Goal: Understand process/instructions: Learn how to perform a task or action

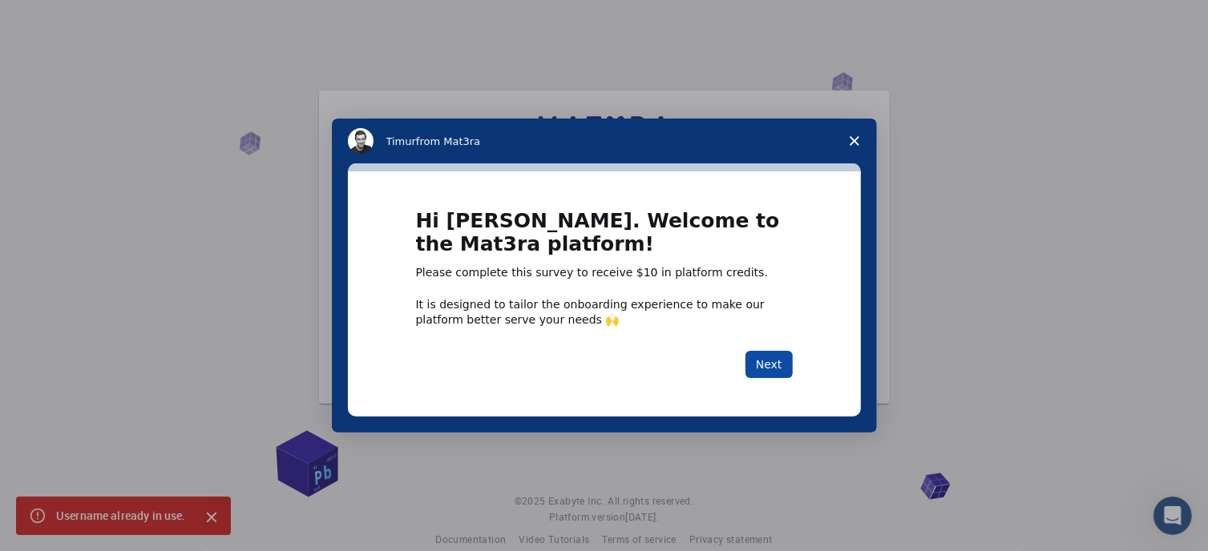
click at [765, 359] on button "Next" at bounding box center [768, 364] width 47 height 27
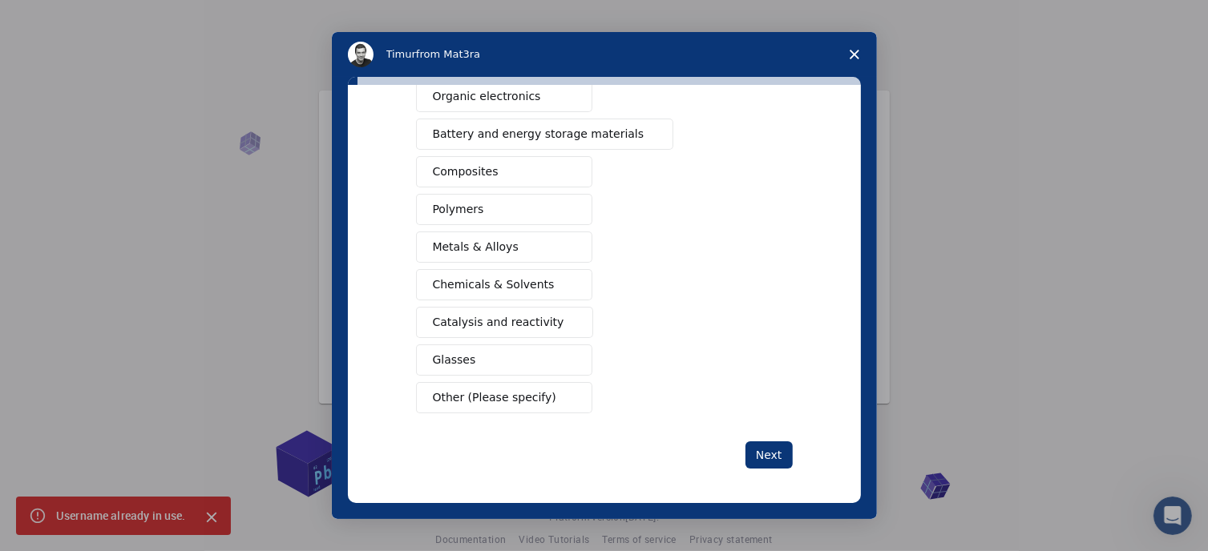
scroll to position [58, 0]
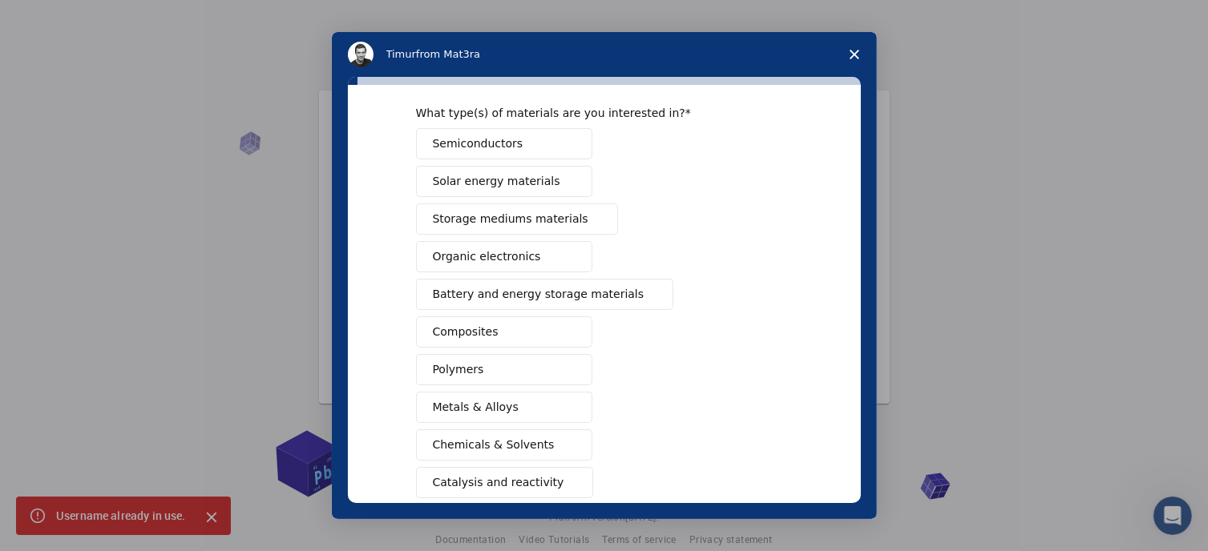
click at [534, 281] on button "Battery and energy storage materials" at bounding box center [545, 294] width 258 height 31
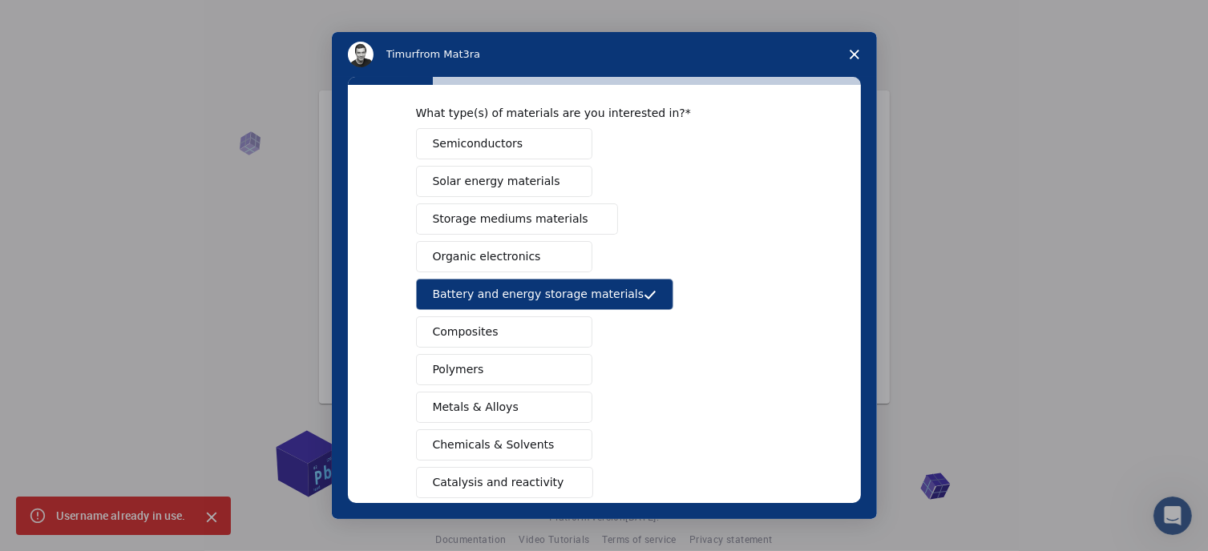
click at [522, 179] on span "Solar energy materials" at bounding box center [496, 181] width 127 height 17
click at [511, 141] on button "Semiconductors" at bounding box center [504, 143] width 176 height 31
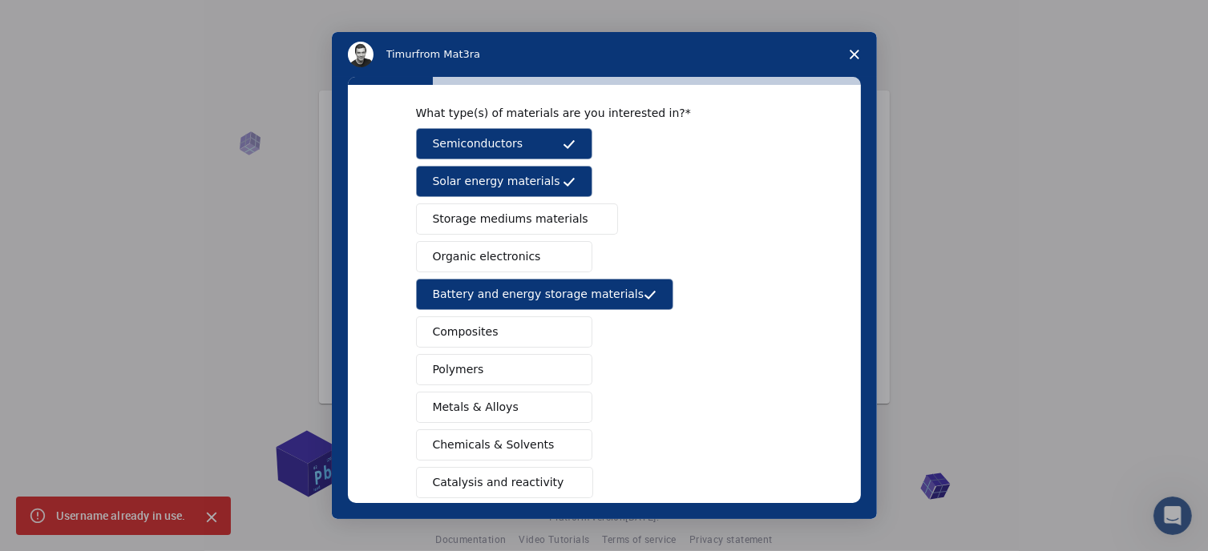
click at [519, 329] on button "Composites" at bounding box center [504, 332] width 176 height 31
click at [497, 362] on button "Polymers" at bounding box center [504, 369] width 176 height 31
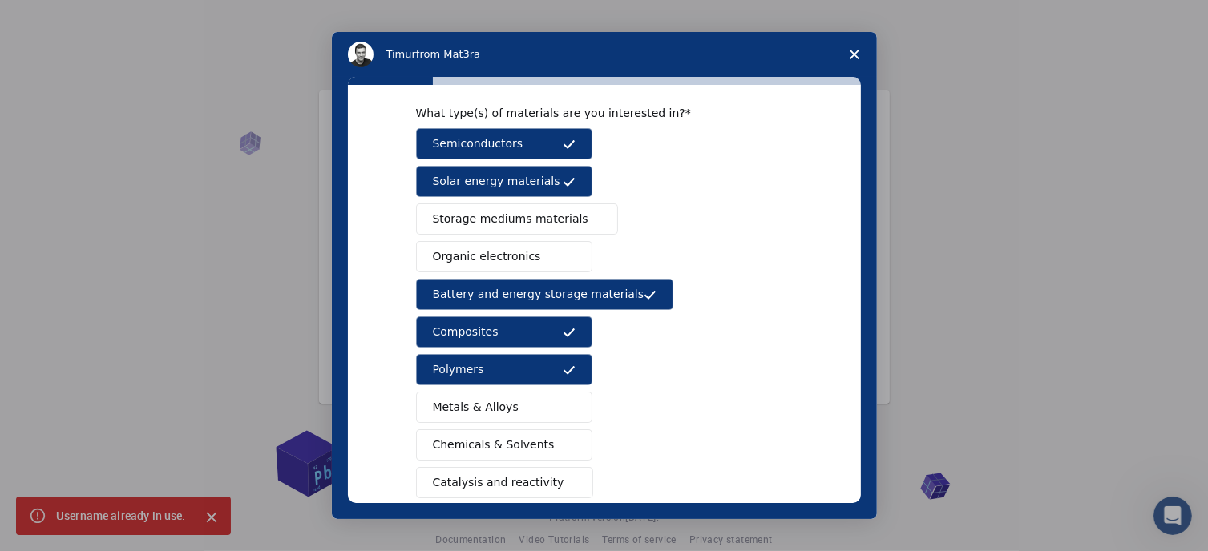
click at [495, 403] on span "Metals & Alloys" at bounding box center [476, 407] width 86 height 17
click at [509, 447] on span "Chemicals & Solvents" at bounding box center [494, 445] width 122 height 17
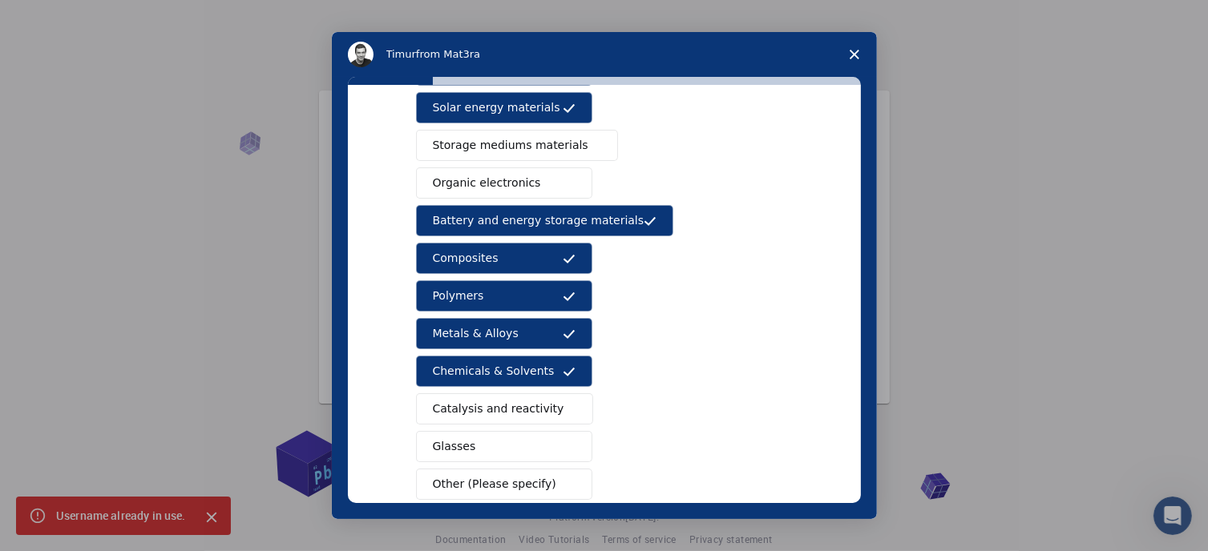
scroll to position [218, 0]
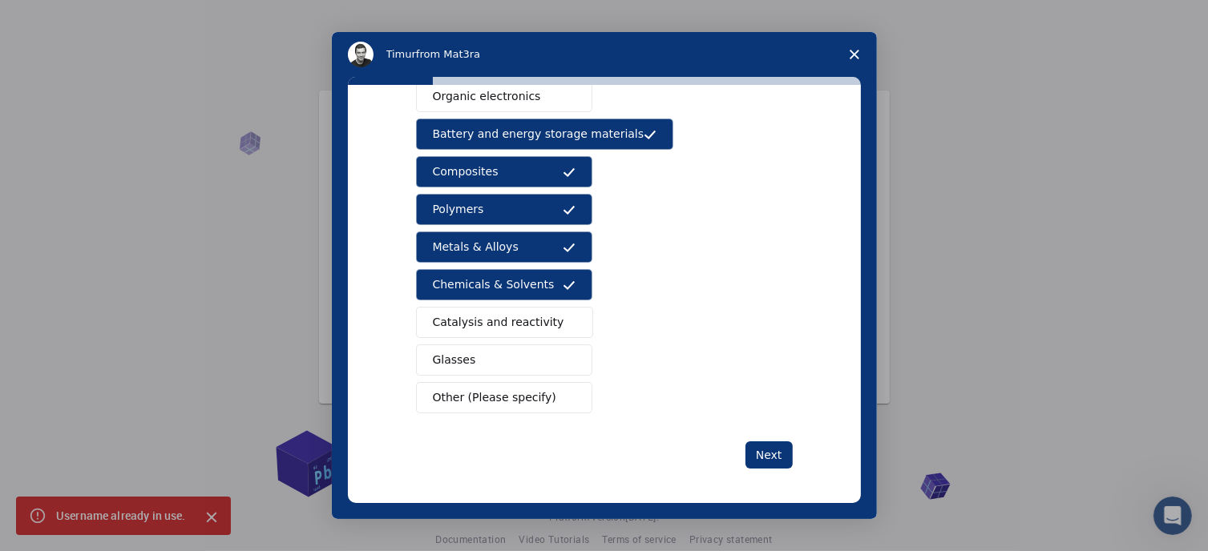
click at [528, 321] on span "Catalysis and reactivity" at bounding box center [498, 322] width 131 height 17
click at [500, 361] on button "Glasses" at bounding box center [504, 360] width 176 height 31
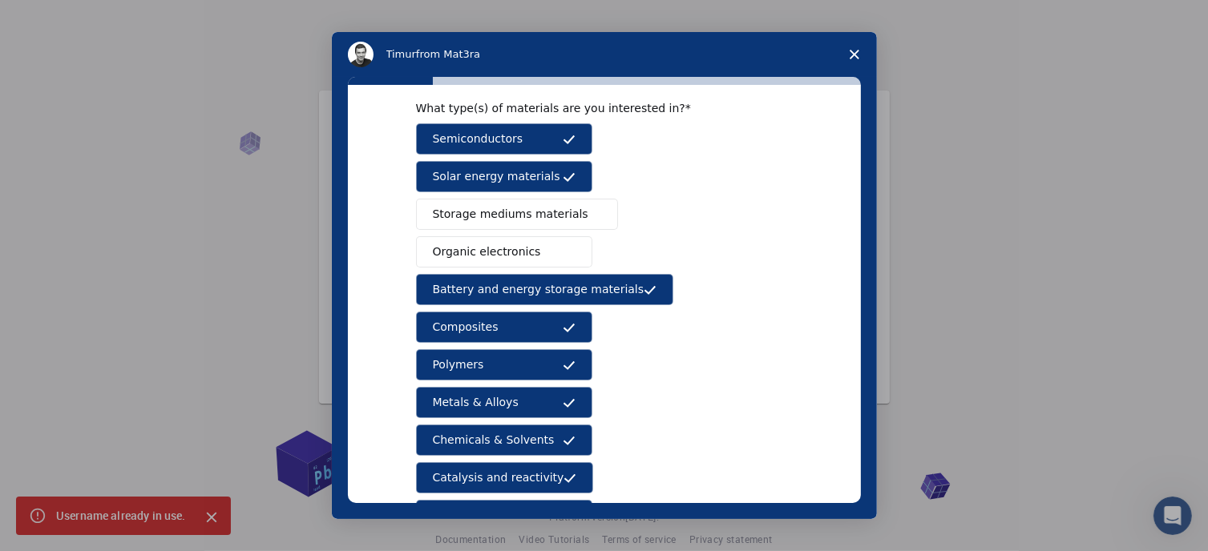
scroll to position [58, 0]
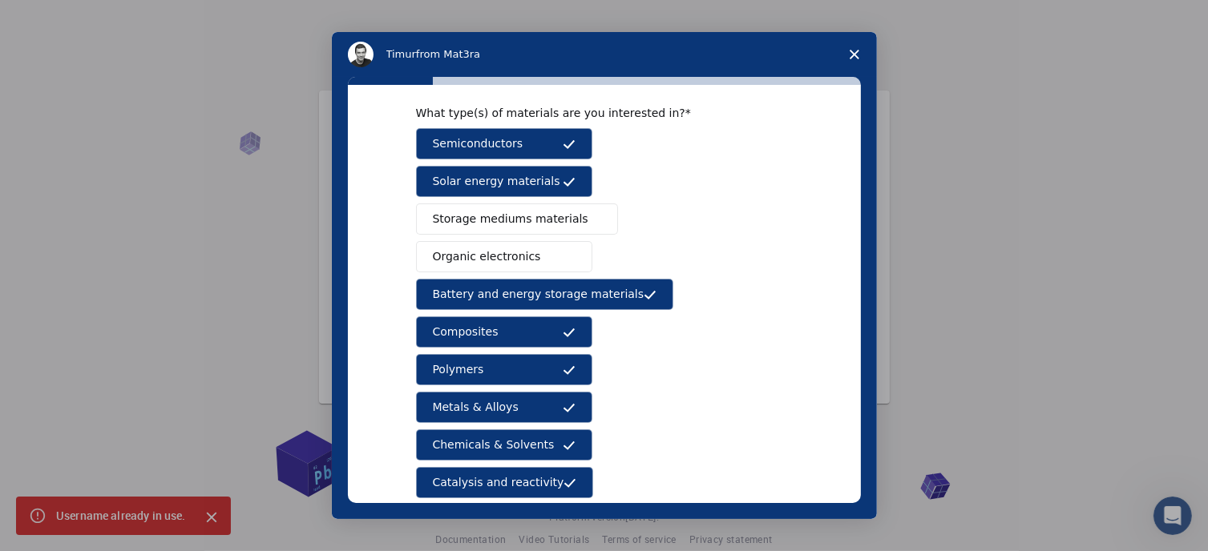
click at [507, 249] on span "Organic electronics" at bounding box center [487, 256] width 108 height 17
click at [512, 222] on span "Storage mediums materials" at bounding box center [511, 219] width 156 height 17
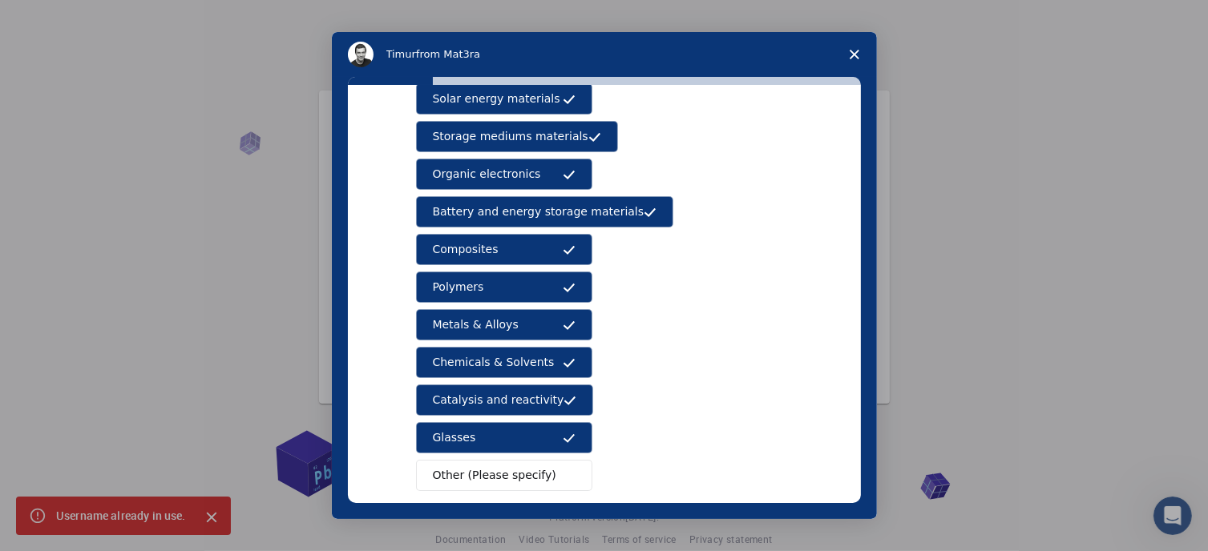
scroll to position [218, 0]
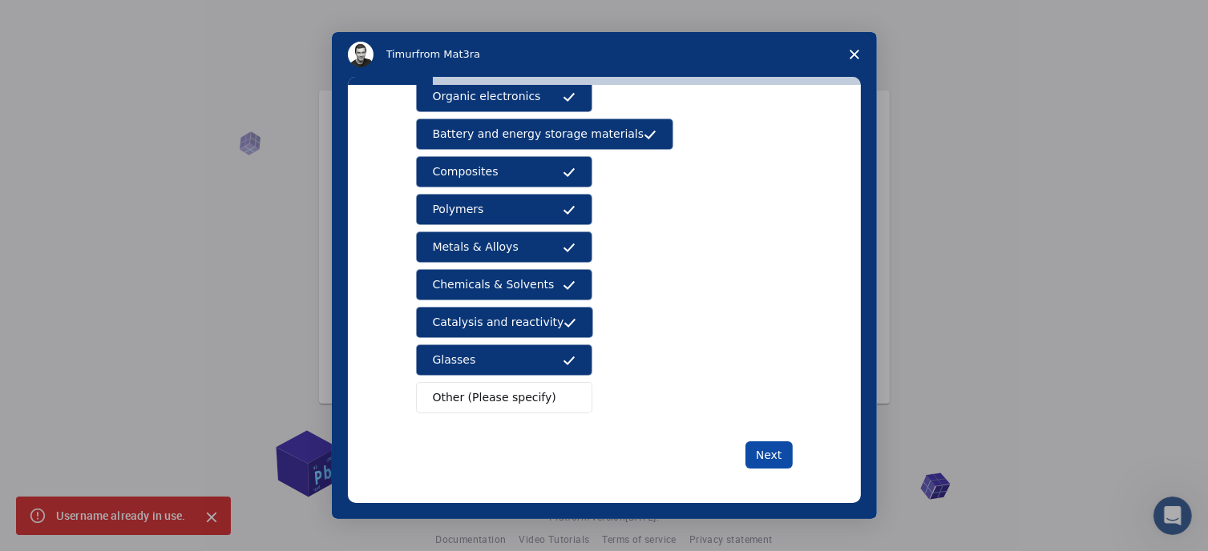
click at [774, 448] on button "Next" at bounding box center [768, 455] width 47 height 27
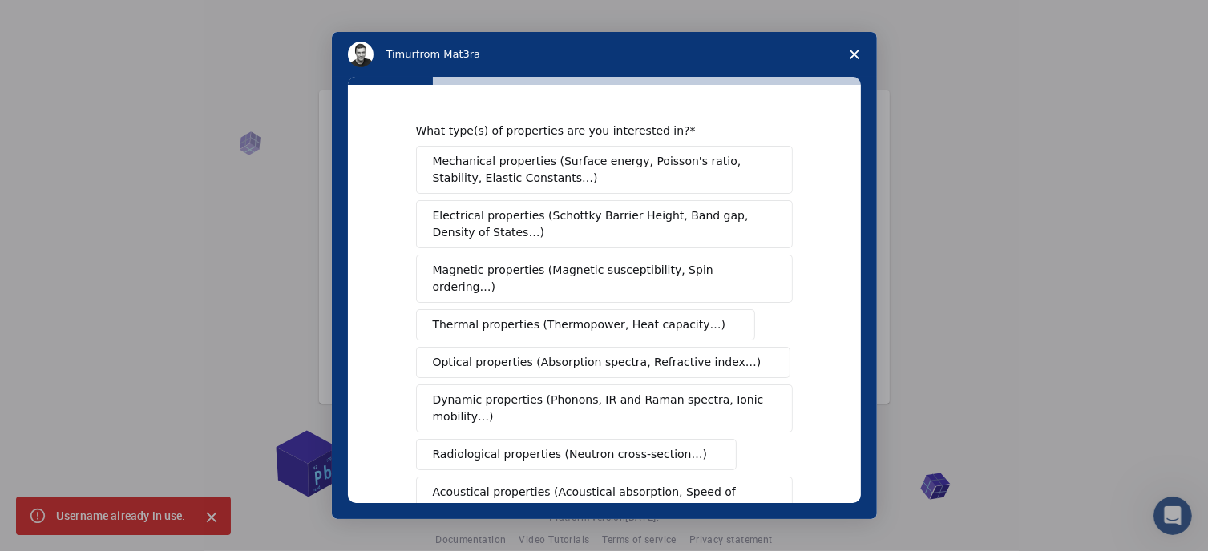
click at [560, 166] on span "Mechanical properties (Surface energy, Poisson's ratio, Stability, Elastic Cons…" at bounding box center [600, 170] width 334 height 34
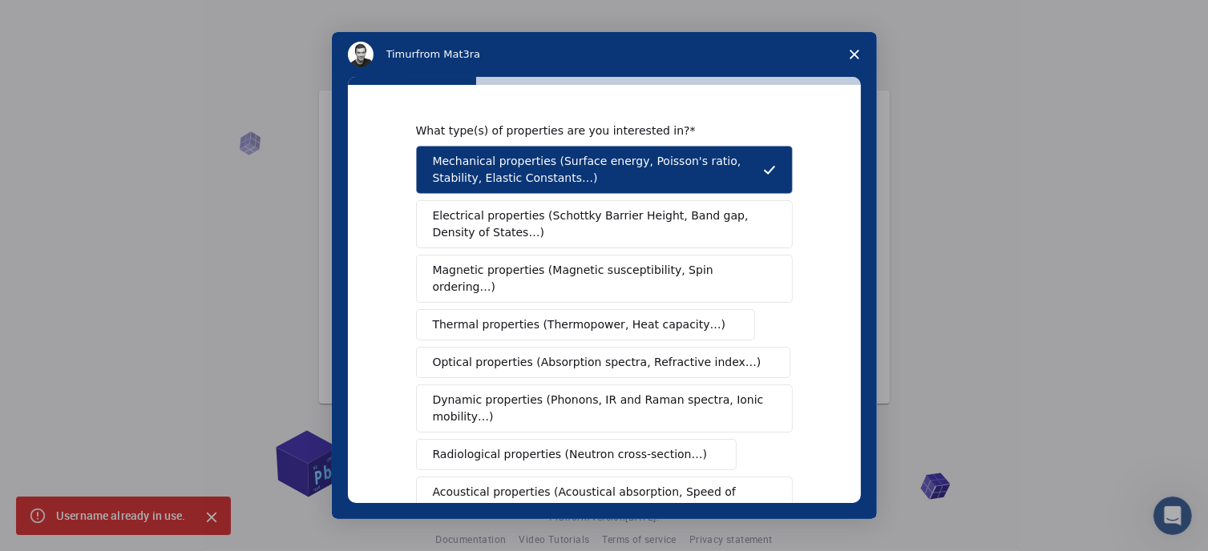
click at [547, 212] on span "Electrical properties (Schottky Barrier Height, Band gap, Density of States…)" at bounding box center [599, 225] width 333 height 34
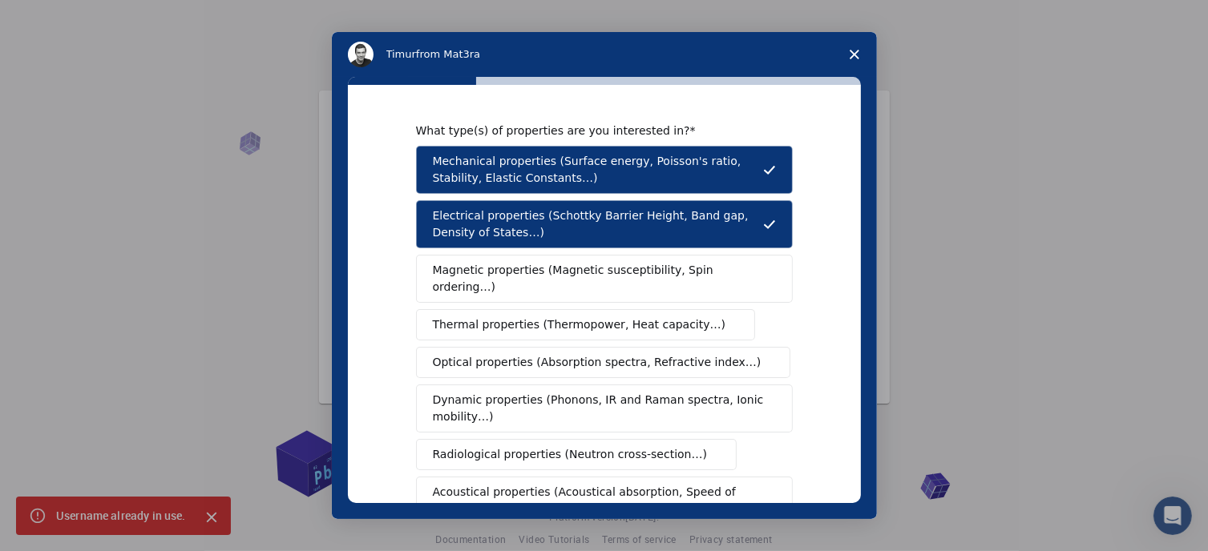
click at [539, 255] on button "Magnetic properties (Magnetic susceptibility, Spin ordering…)" at bounding box center [604, 279] width 377 height 48
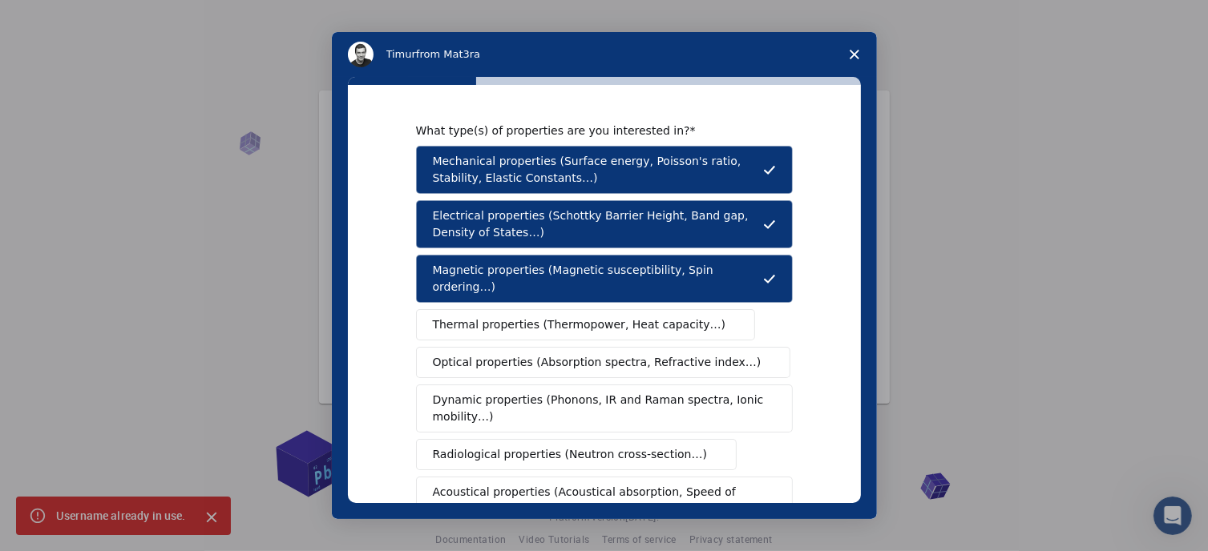
click at [529, 317] on span "Thermal properties (Thermopower, Heat capacity…)" at bounding box center [579, 325] width 293 height 17
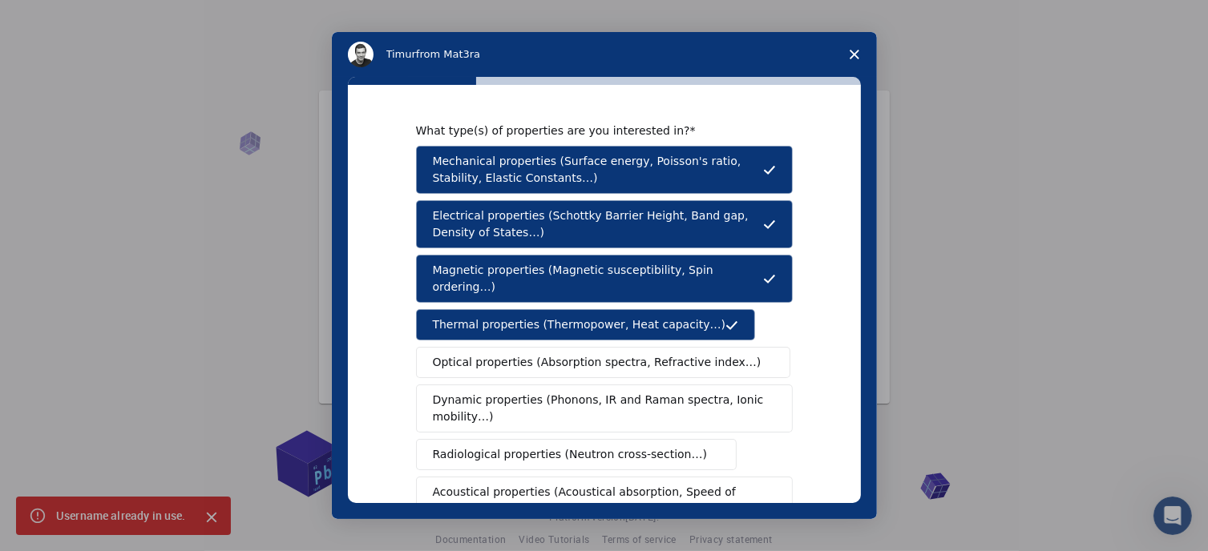
click at [518, 354] on span "Optical properties (Absorption spectra, Refractive index…)" at bounding box center [597, 362] width 329 height 17
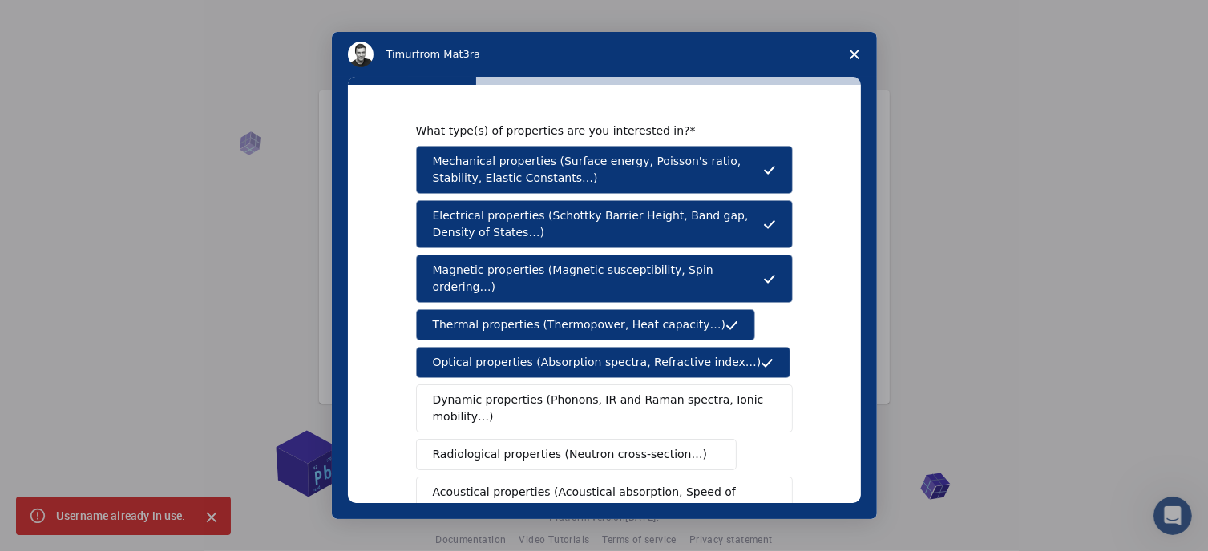
click at [518, 392] on span "Dynamic properties (Phonons, IR and Raman spectra, Ionic mobility…)" at bounding box center [599, 409] width 333 height 34
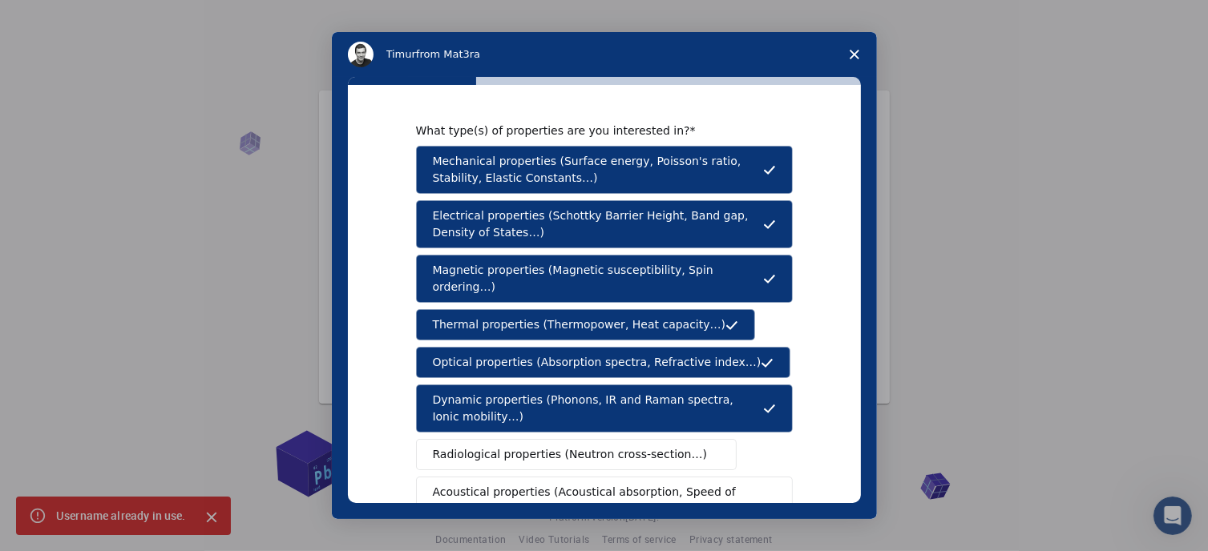
click at [500, 446] on span "Radiological properties (Neutron cross-section…)" at bounding box center [570, 454] width 275 height 17
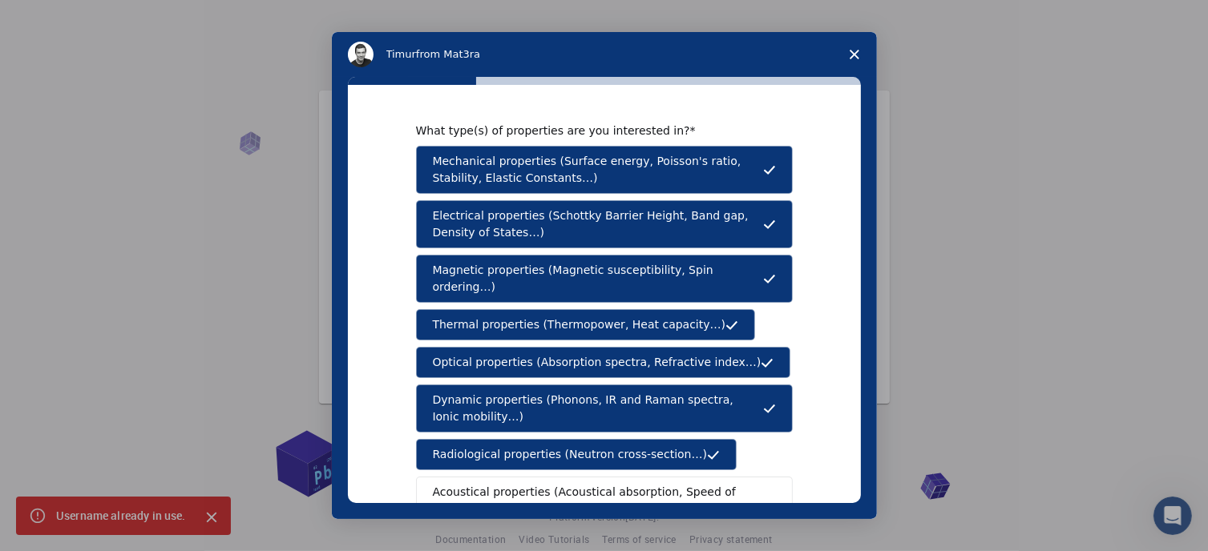
scroll to position [80, 0]
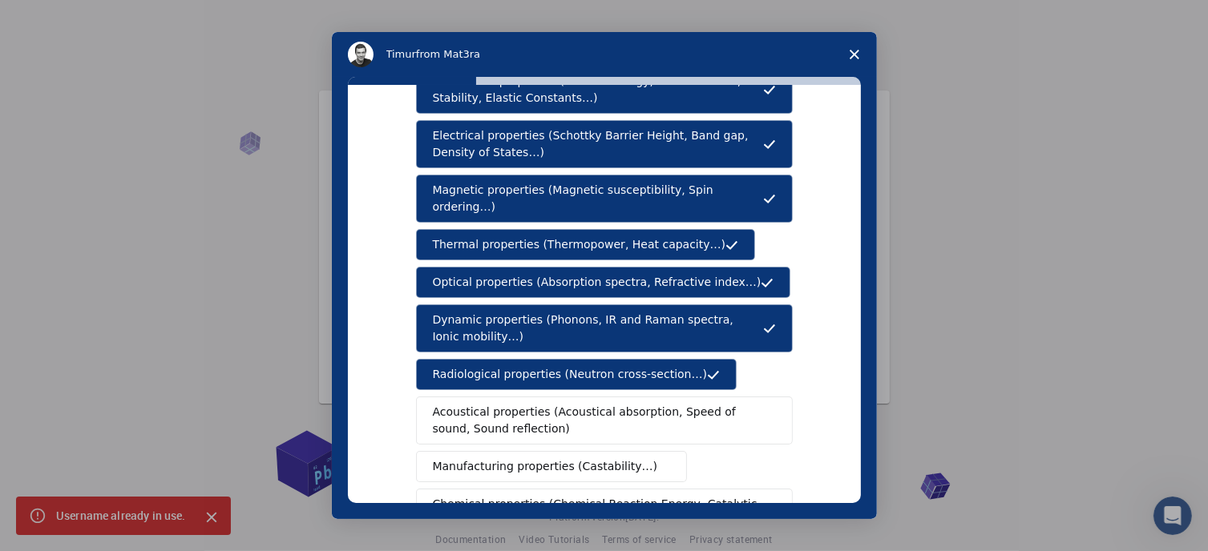
click at [540, 397] on button "Acoustical properties (Acoustical absorption, Speed of sound, Sound reflection)" at bounding box center [604, 421] width 377 height 48
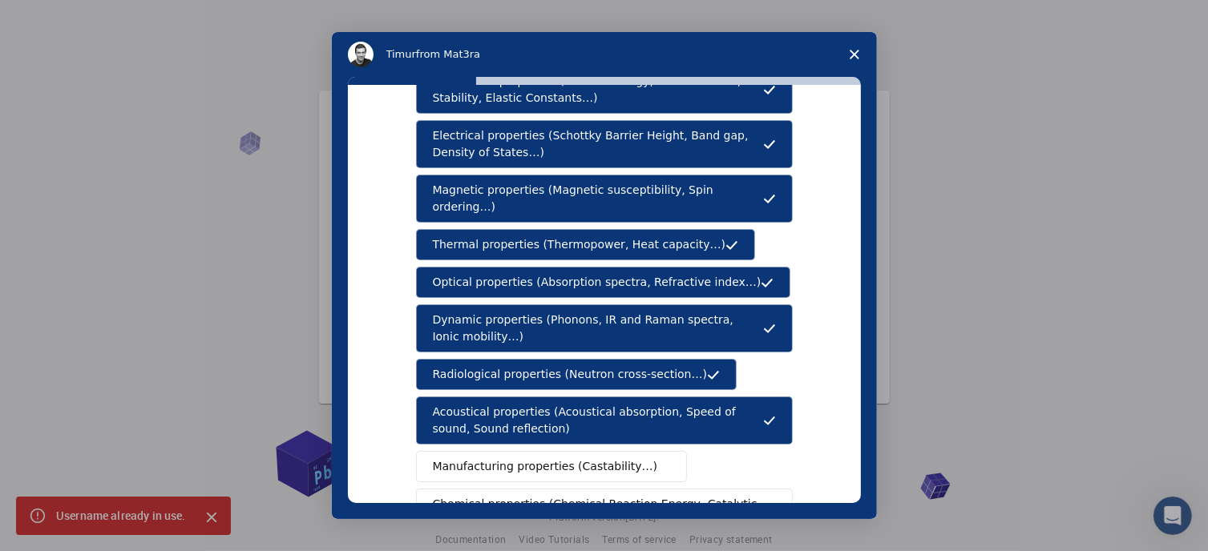
click at [529, 459] on span "Manufacturing properties (Castability…)" at bounding box center [545, 467] width 225 height 17
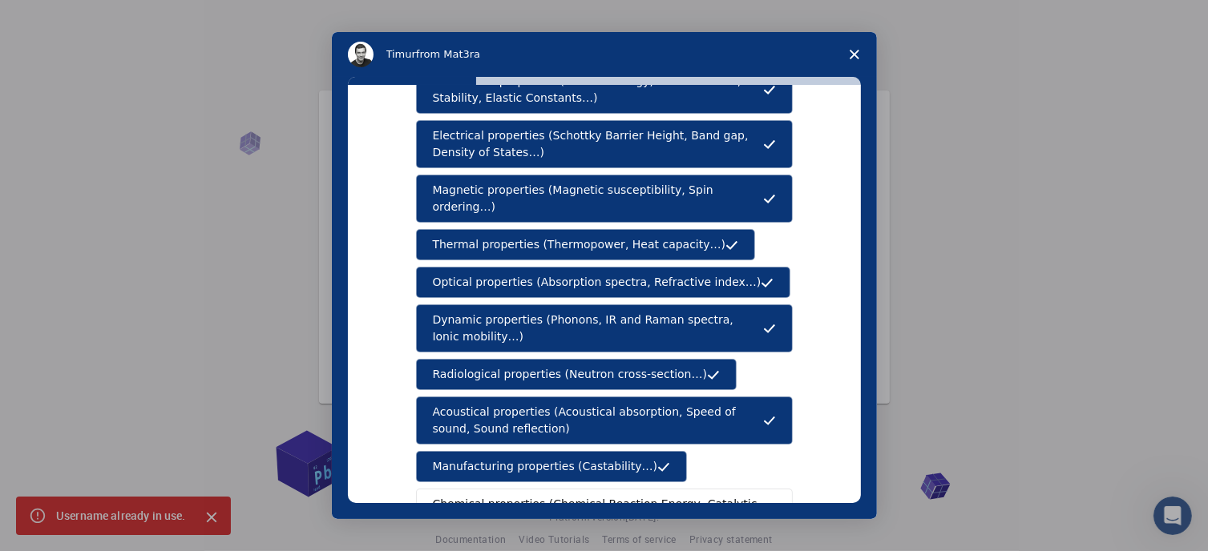
scroll to position [240, 0]
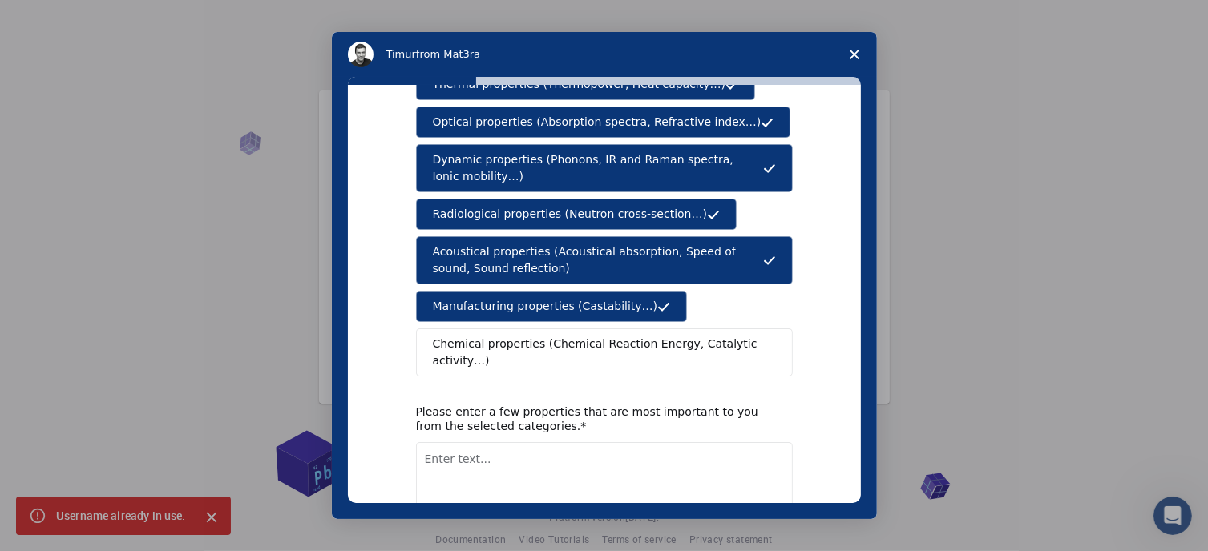
click at [587, 336] on span "Chemical properties (Chemical Reaction Energy, Catalytic activity…)" at bounding box center [599, 353] width 332 height 34
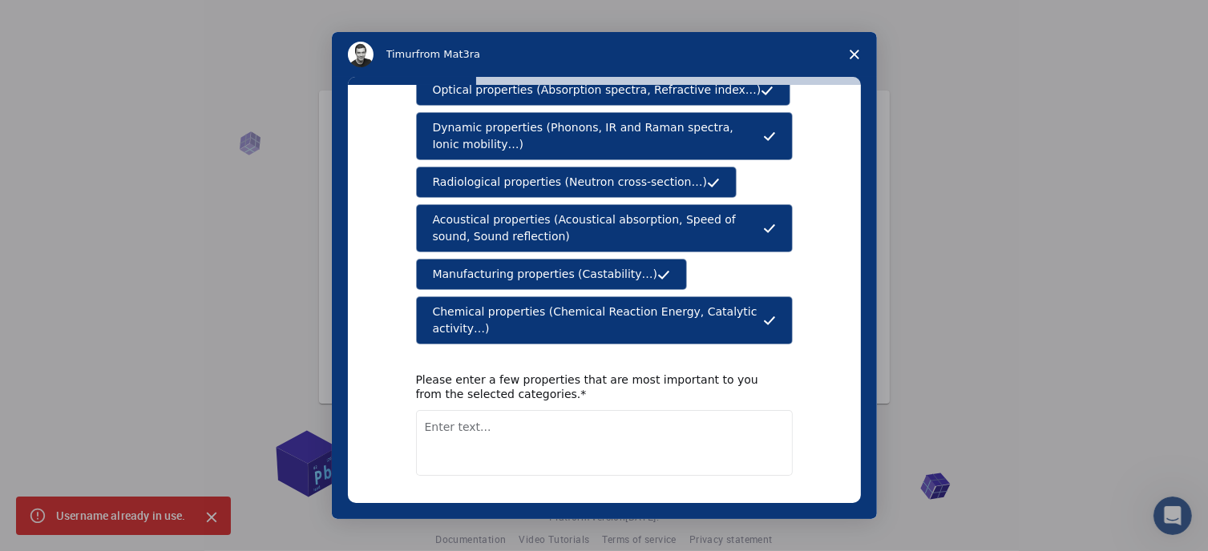
scroll to position [301, 0]
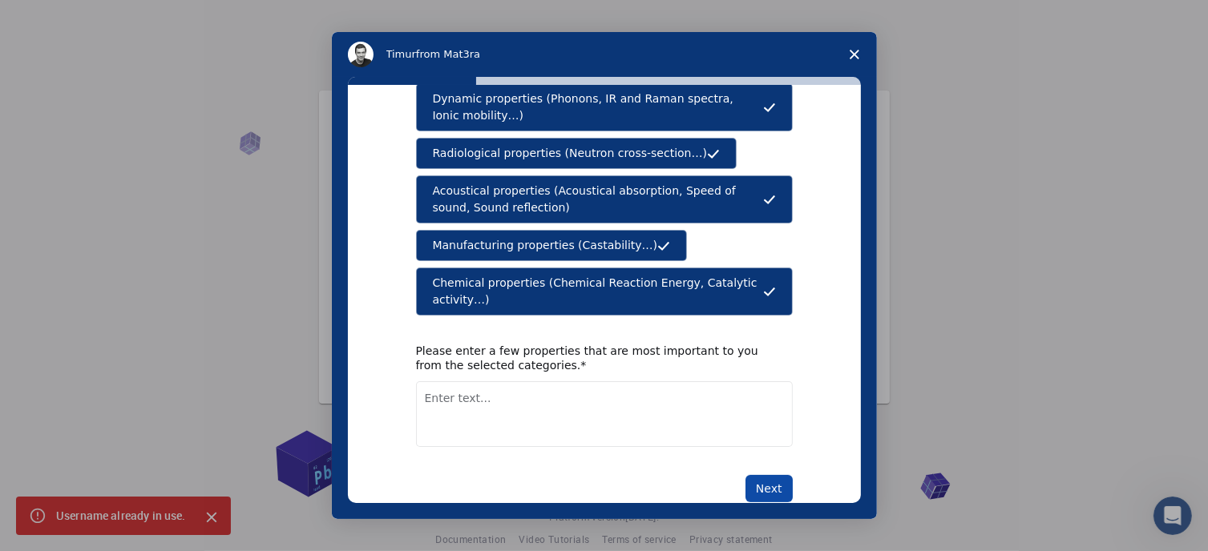
click at [773, 475] on button "Next" at bounding box center [768, 488] width 47 height 27
click at [495, 400] on textarea "Enter text..." at bounding box center [604, 433] width 377 height 66
type textarea "Mechanical Properties"
click at [758, 475] on button "Next" at bounding box center [768, 488] width 47 height 27
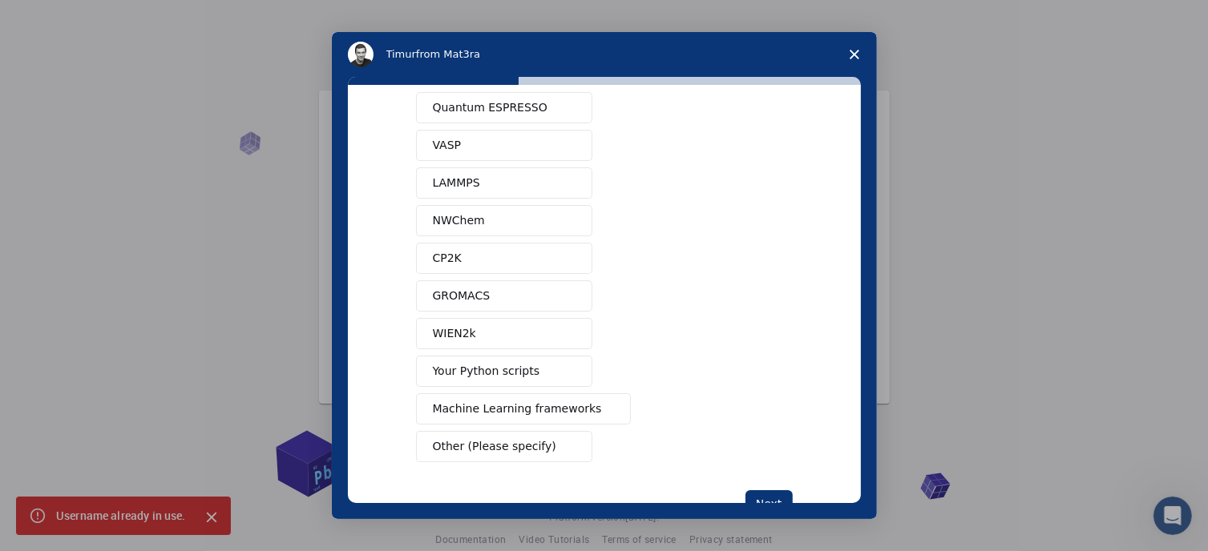
scroll to position [103, 0]
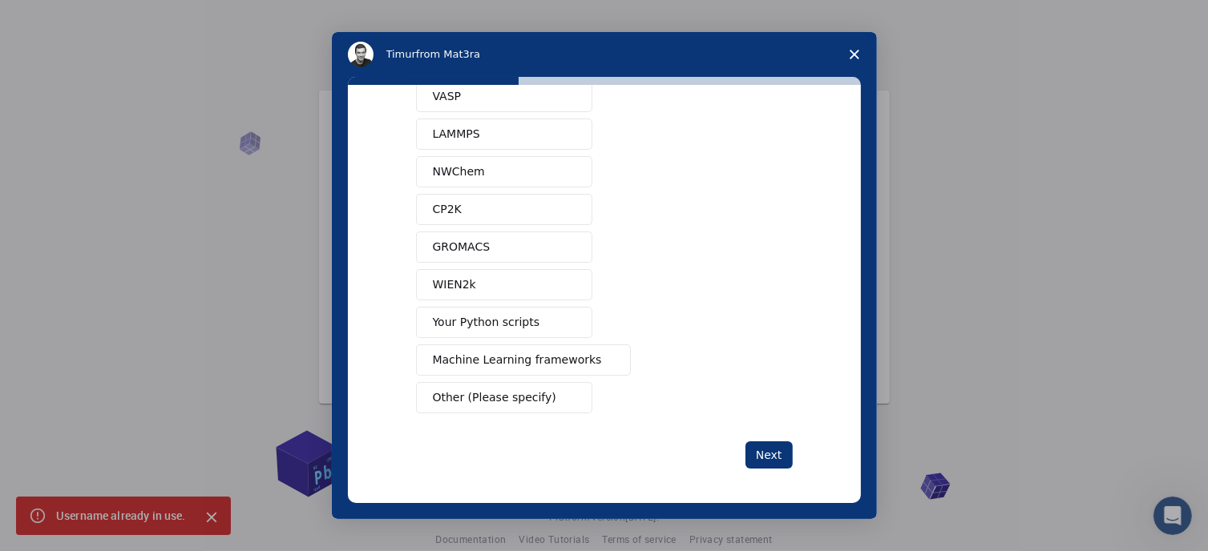
click at [448, 322] on span "Your Python scripts" at bounding box center [486, 322] width 107 height 17
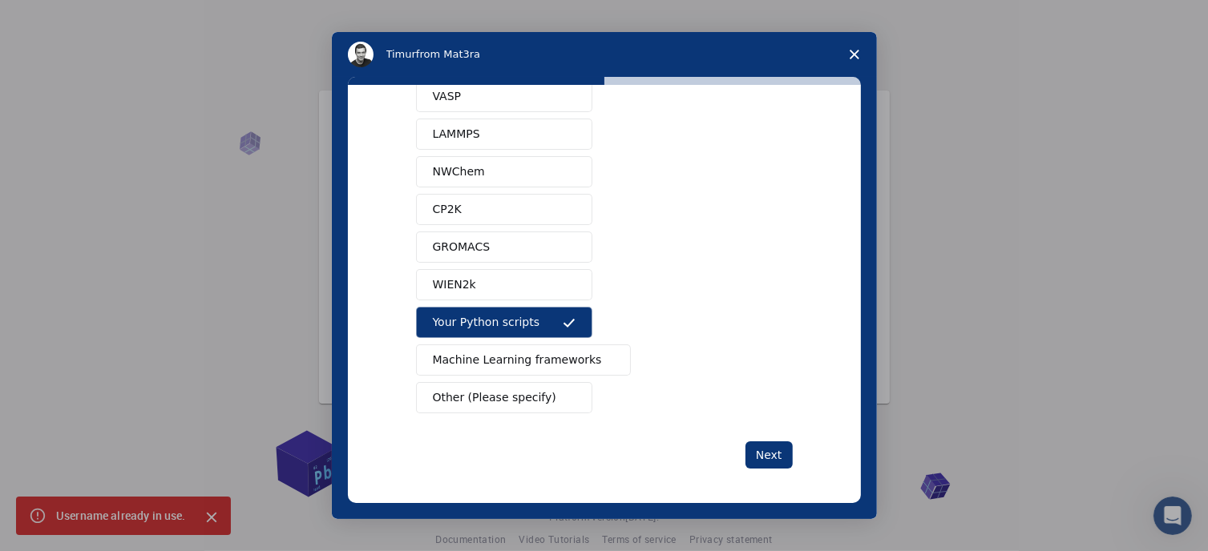
click at [487, 352] on span "Machine Learning frameworks" at bounding box center [517, 360] width 169 height 17
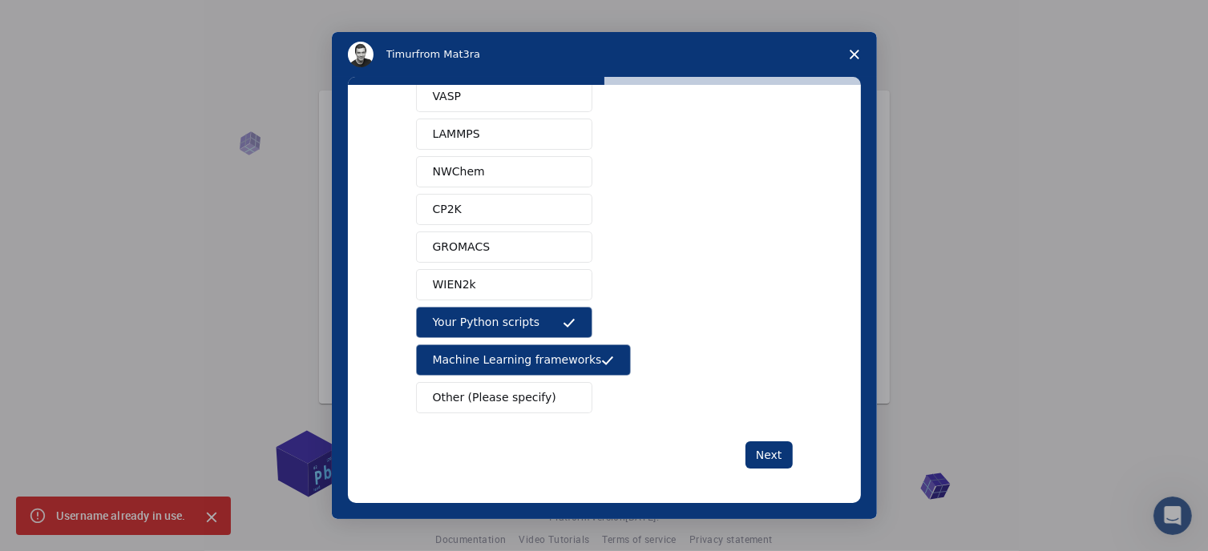
click at [560, 358] on span "Machine Learning frameworks" at bounding box center [517, 360] width 169 height 17
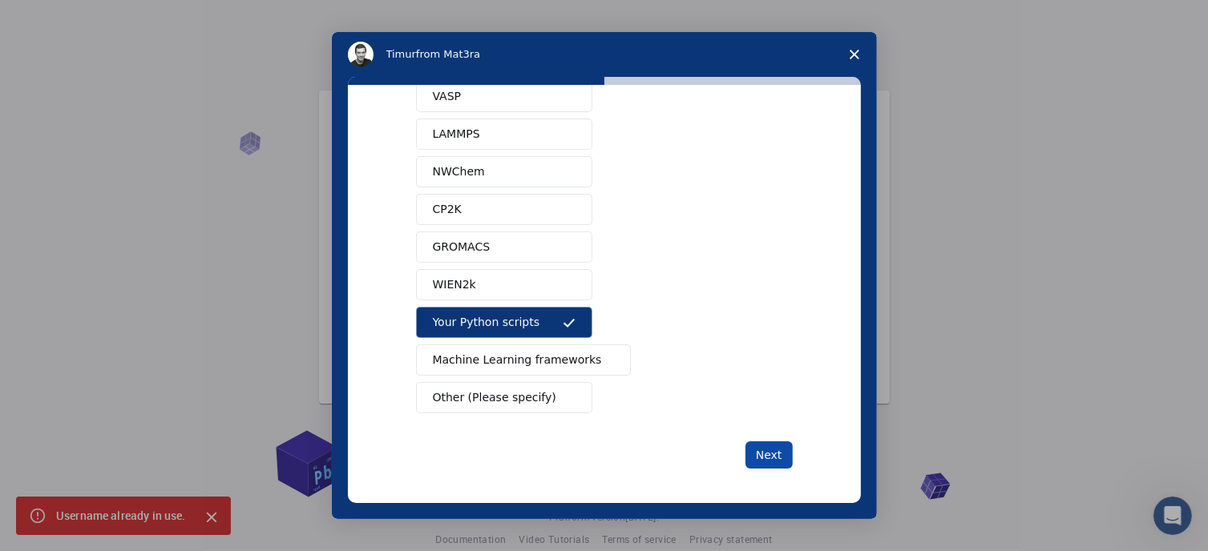
click at [762, 451] on button "Next" at bounding box center [768, 455] width 47 height 27
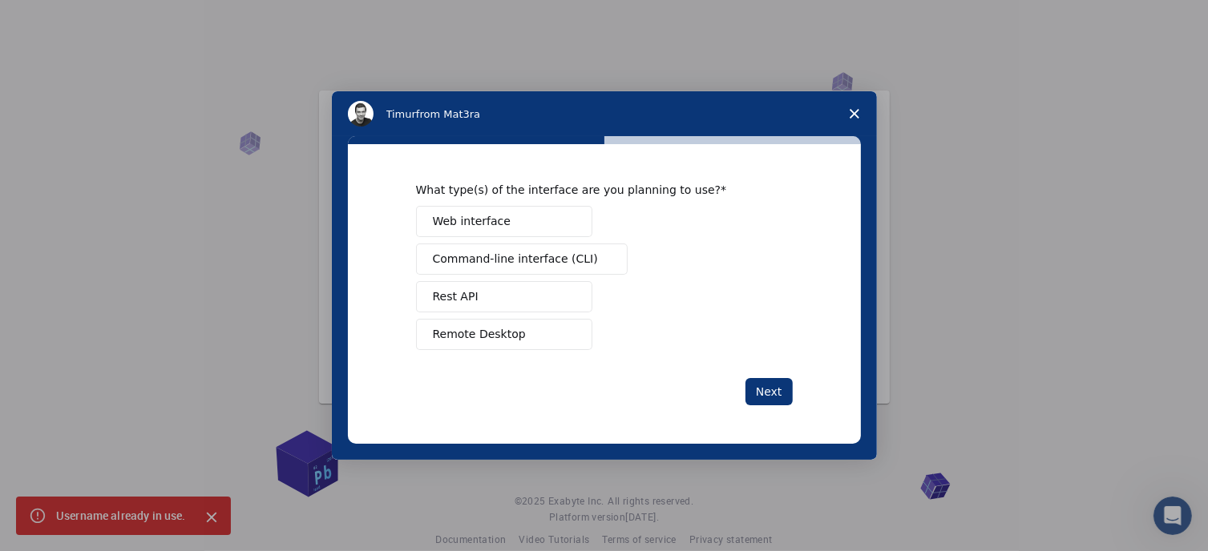
click at [480, 224] on span "Web interface" at bounding box center [472, 221] width 78 height 17
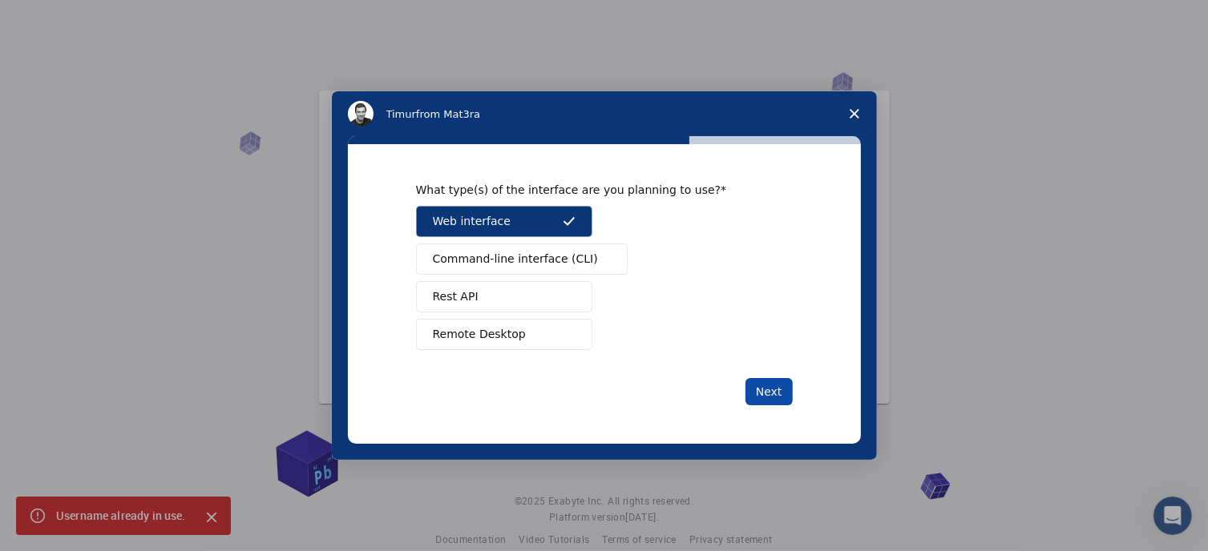
click at [767, 391] on button "Next" at bounding box center [768, 391] width 47 height 27
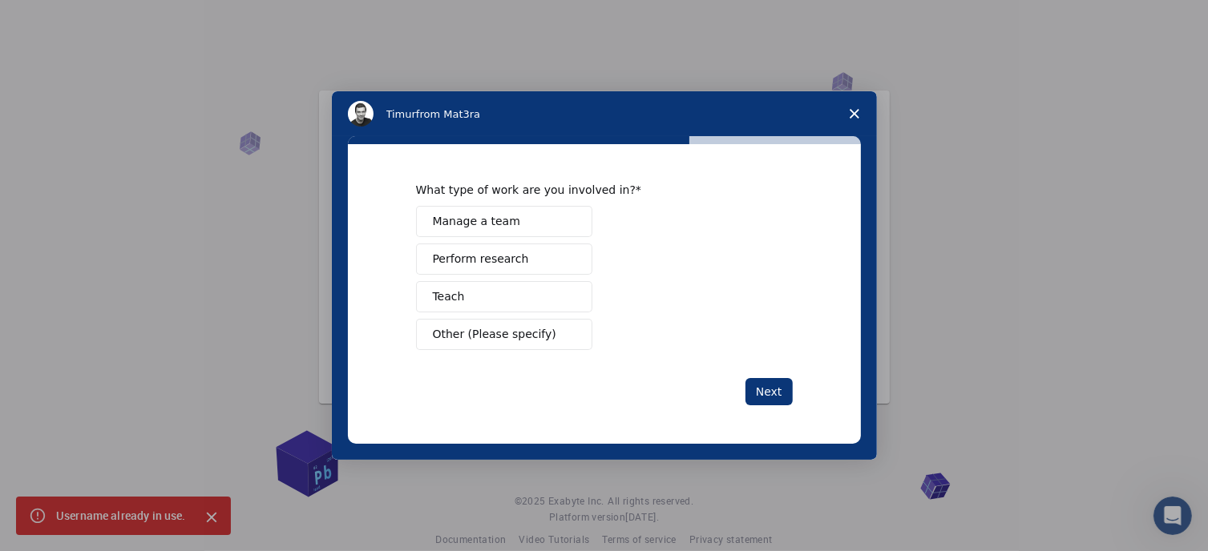
click at [482, 294] on button "Teach" at bounding box center [504, 296] width 176 height 31
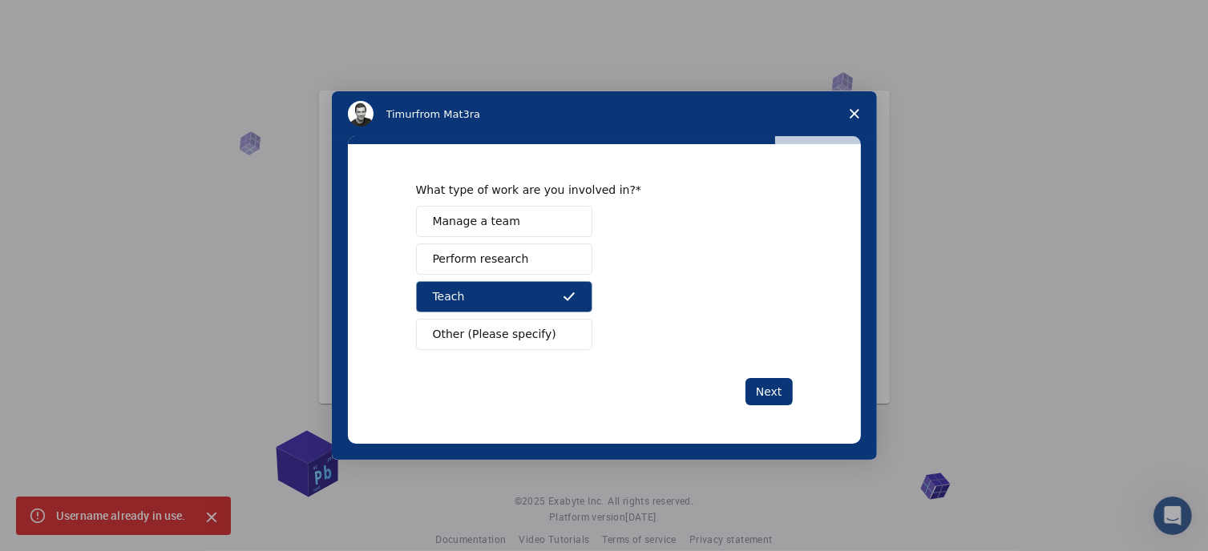
click at [495, 252] on span "Perform research" at bounding box center [481, 259] width 96 height 17
click at [515, 223] on button "Manage a team" at bounding box center [504, 221] width 176 height 31
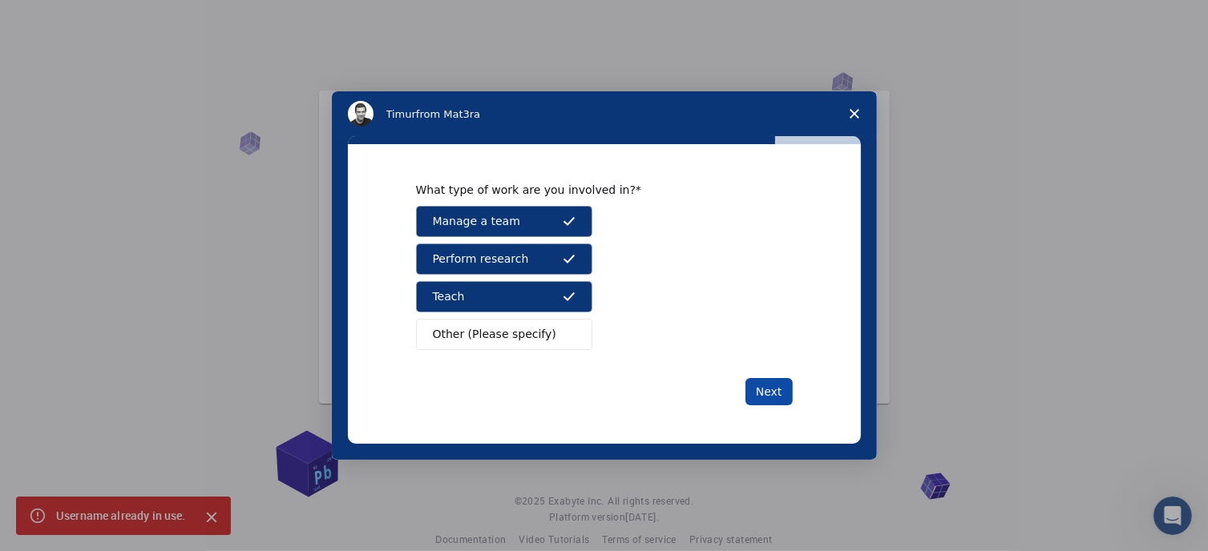
click at [770, 390] on button "Next" at bounding box center [768, 391] width 47 height 27
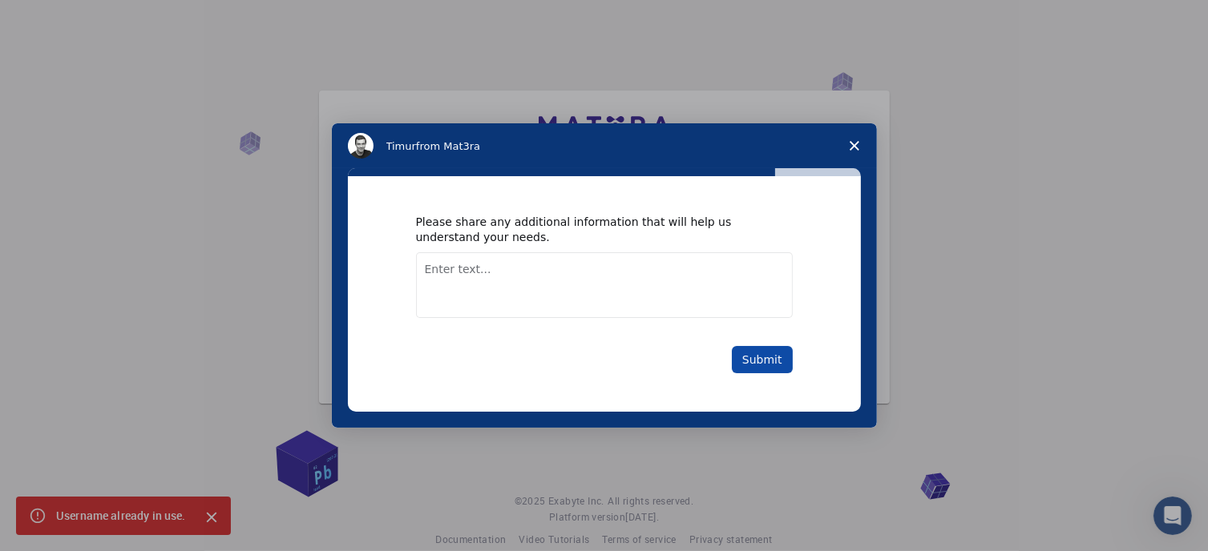
click at [754, 352] on button "Submit" at bounding box center [762, 359] width 61 height 27
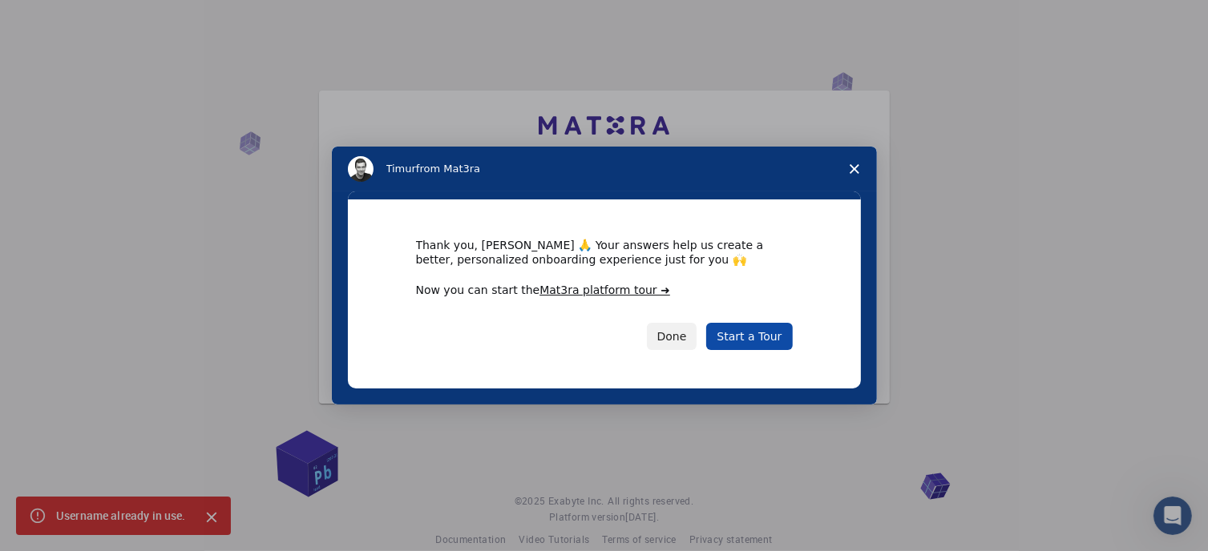
click at [743, 333] on link "Start a Tour" at bounding box center [749, 336] width 86 height 27
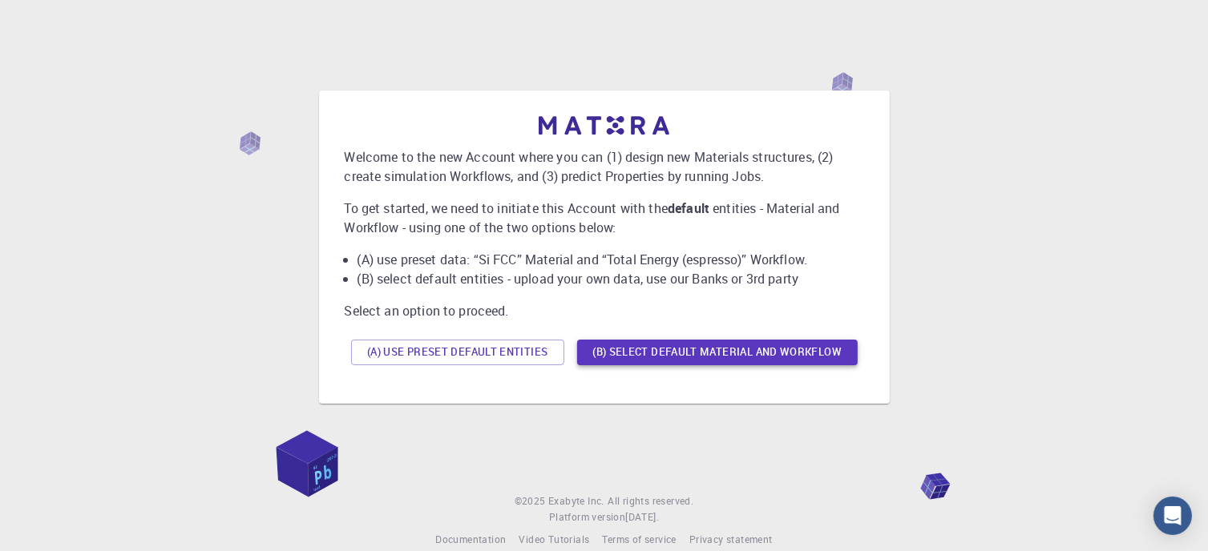
click at [709, 349] on button "(B) Select default material and workflow" at bounding box center [717, 353] width 281 height 26
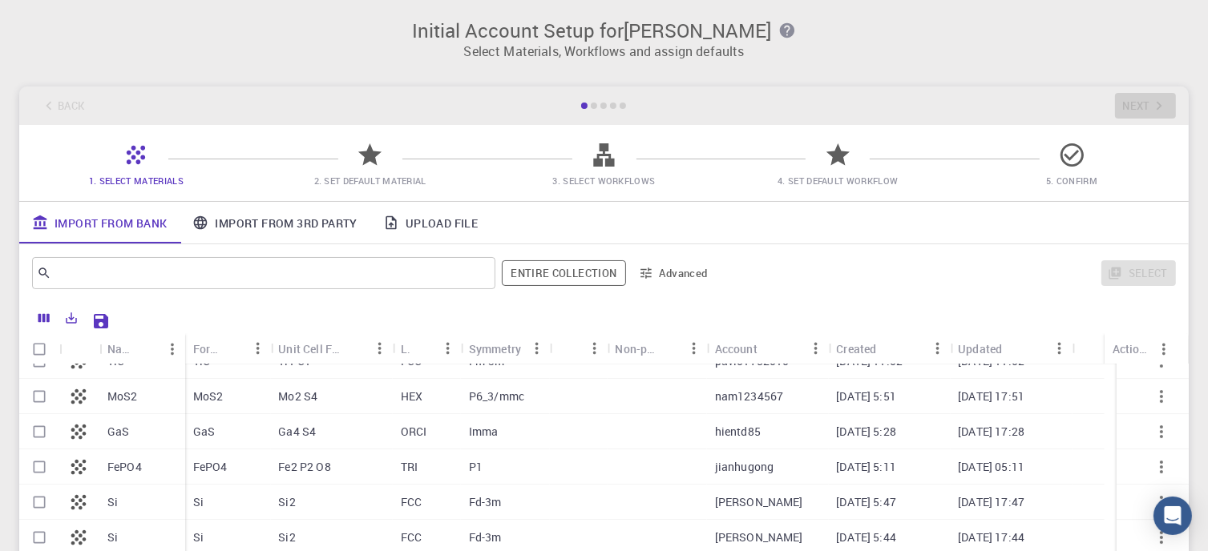
scroll to position [80, 0]
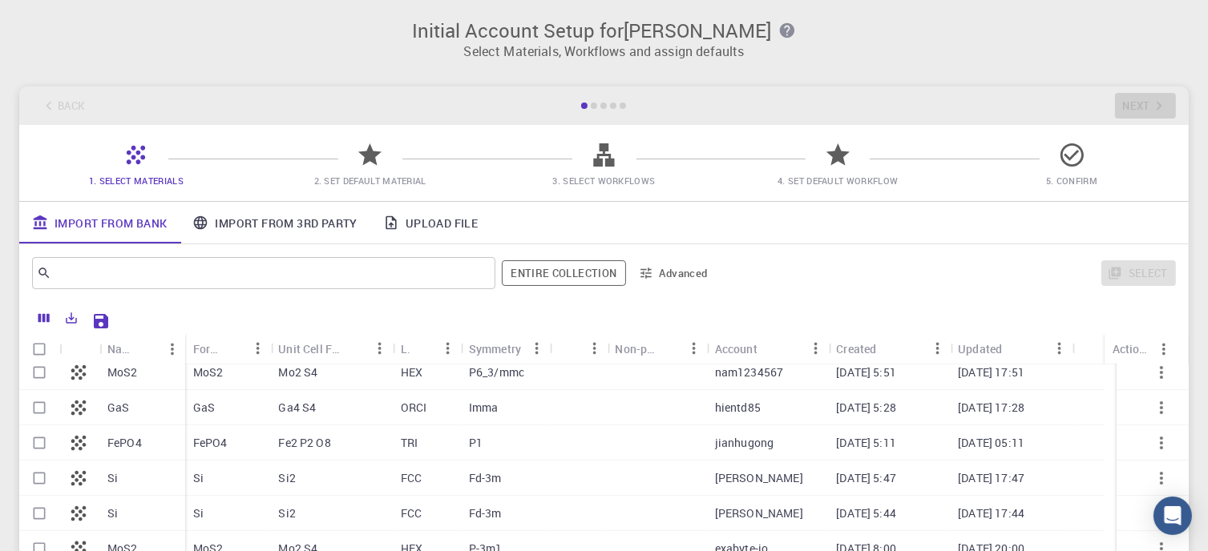
click at [38, 442] on input "Select row" at bounding box center [39, 443] width 30 height 30
checkbox input "true"
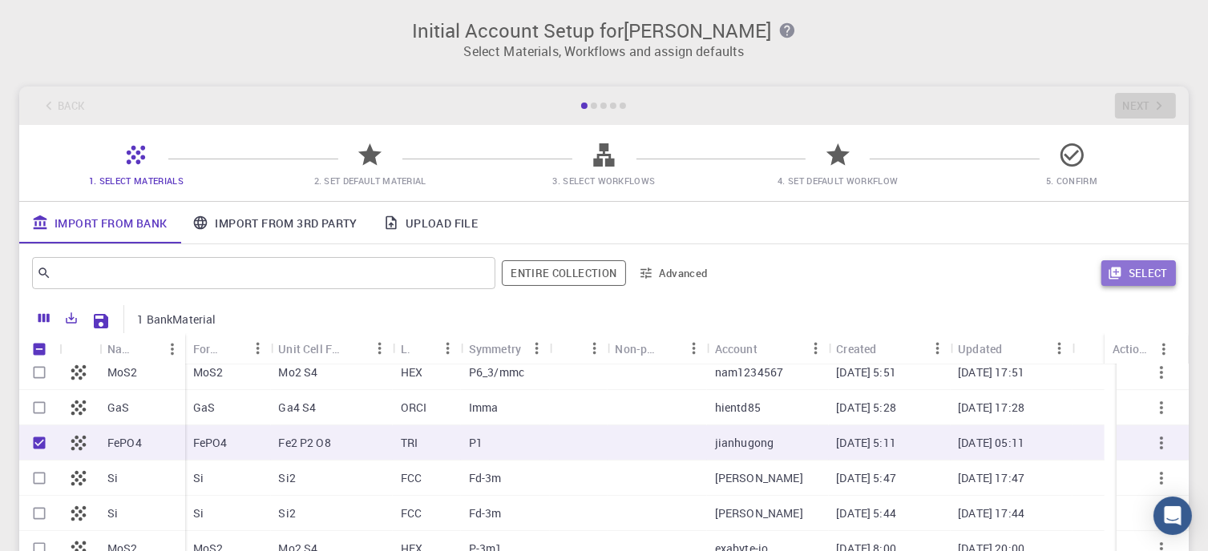
click at [1151, 269] on button "Select" at bounding box center [1138, 274] width 75 height 26
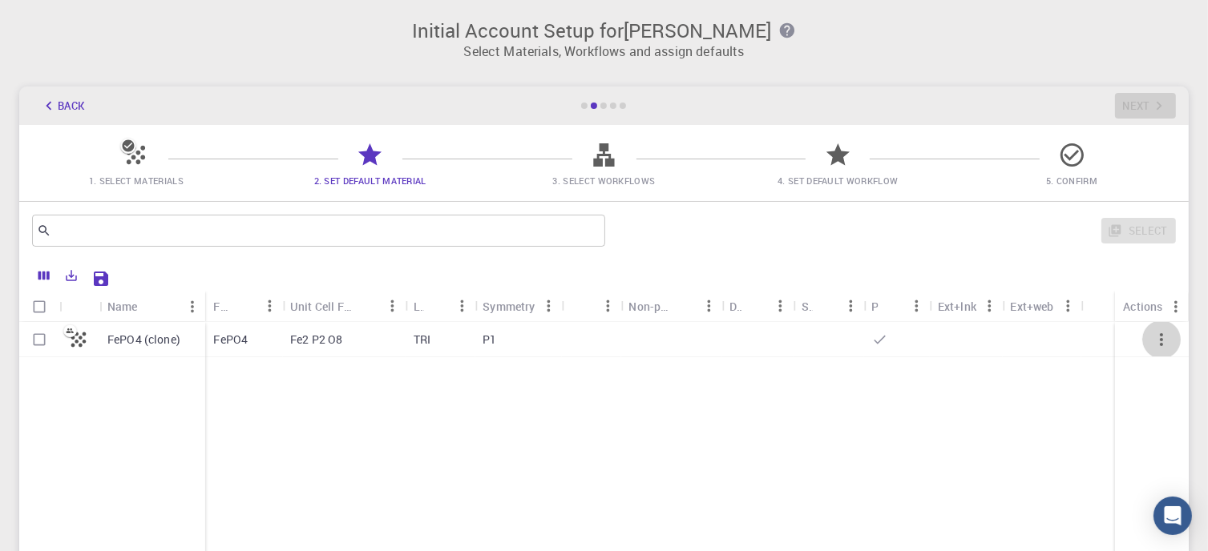
click at [1161, 333] on icon "button" at bounding box center [1161, 339] width 19 height 19
click at [34, 331] on input "Select row" at bounding box center [39, 340] width 30 height 30
checkbox input "true"
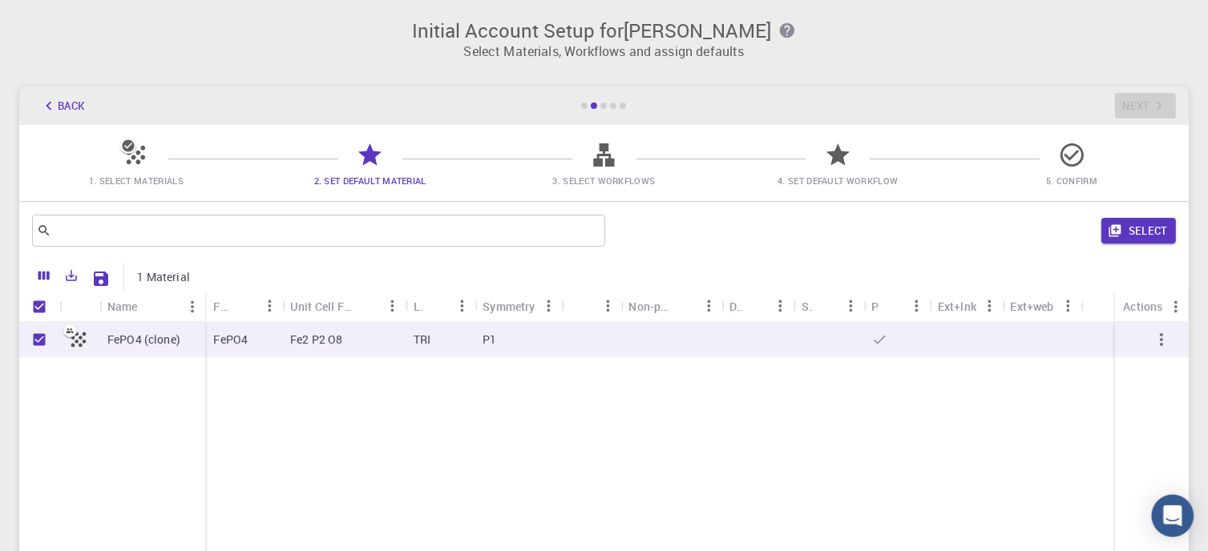
click at [1167, 514] on icon "Open Intercom Messenger" at bounding box center [1172, 516] width 18 height 21
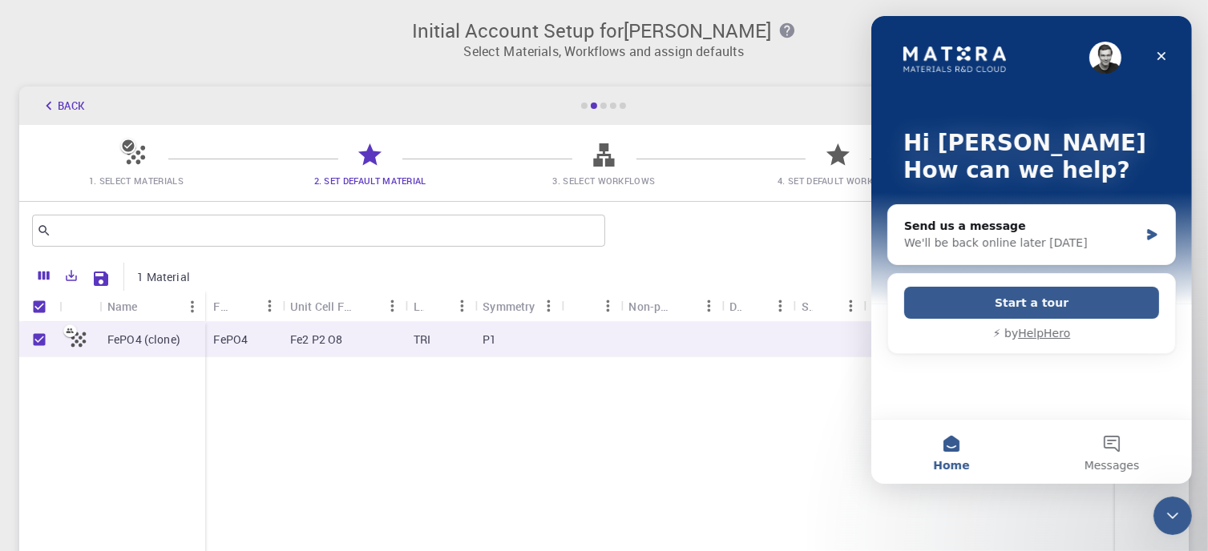
scroll to position [0, 0]
click at [1165, 54] on icon "Close" at bounding box center [1160, 56] width 13 height 13
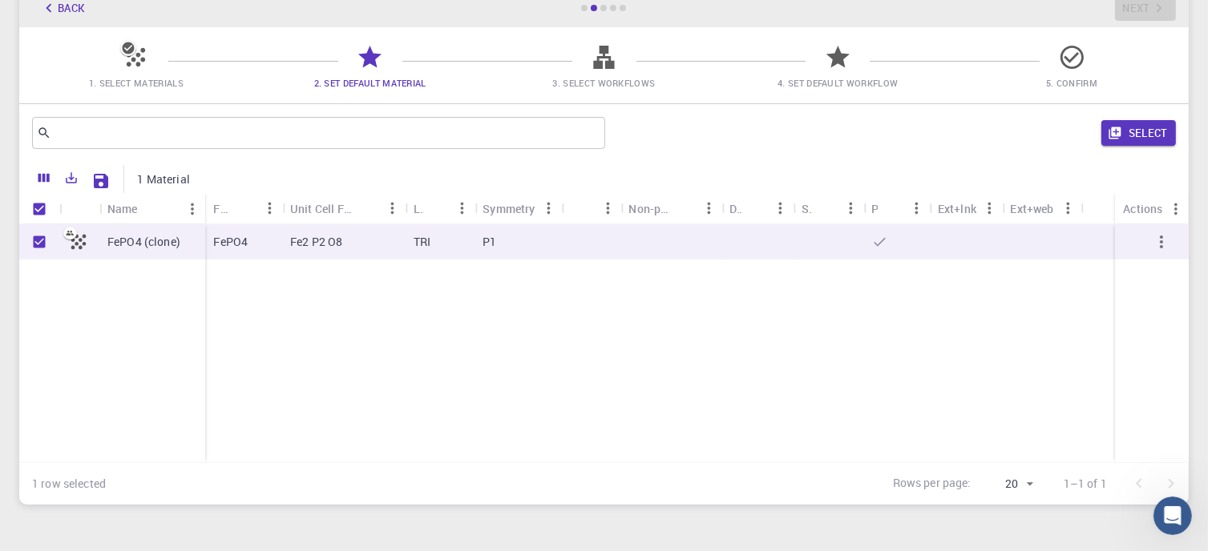
scroll to position [16, 0]
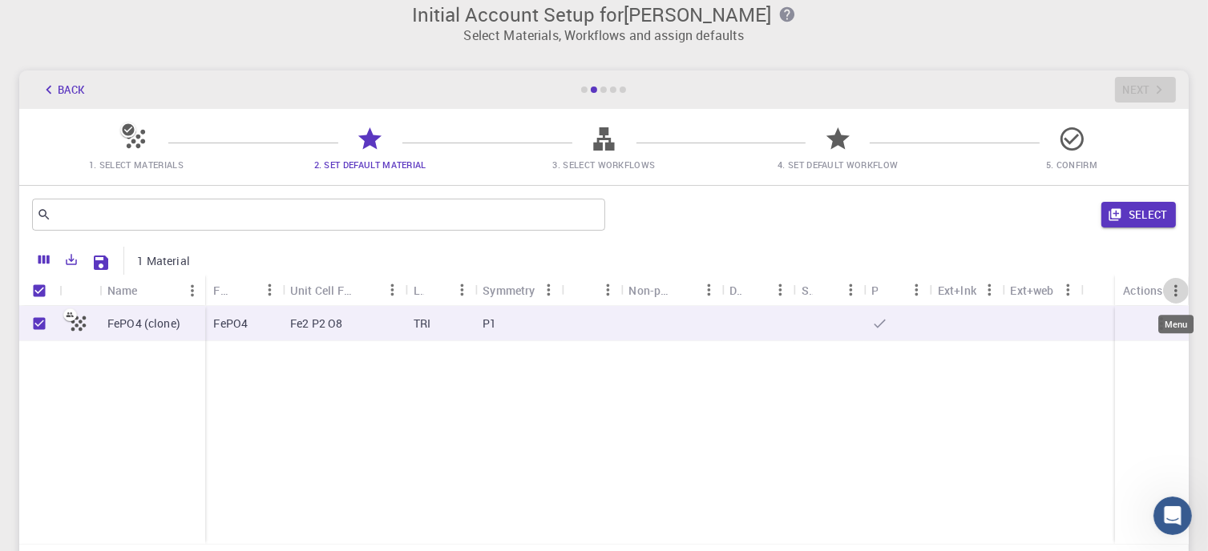
click at [1171, 290] on icon "Menu" at bounding box center [1176, 291] width 18 height 18
click at [822, 412] on div "FePO4 (clone) FePO4 Fe2 P2 O8 TRI P1" at bounding box center [604, 425] width 1170 height 238
click at [367, 328] on div "Fe2 P2 O8" at bounding box center [343, 323] width 123 height 35
checkbox input "false"
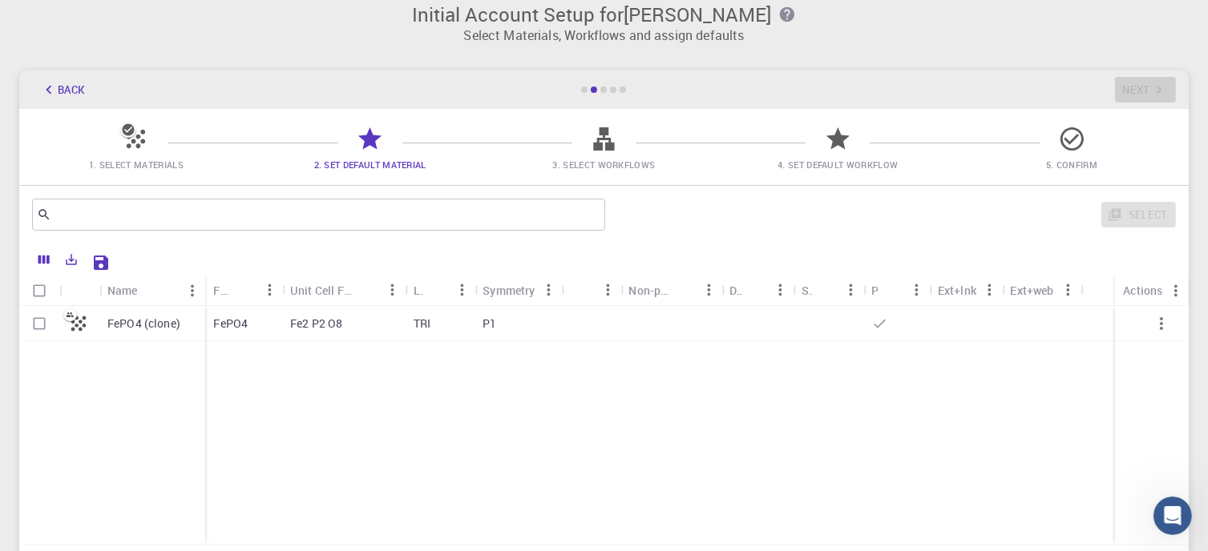
click at [367, 327] on div "Fe2 P2 O8" at bounding box center [343, 323] width 123 height 35
checkbox input "true"
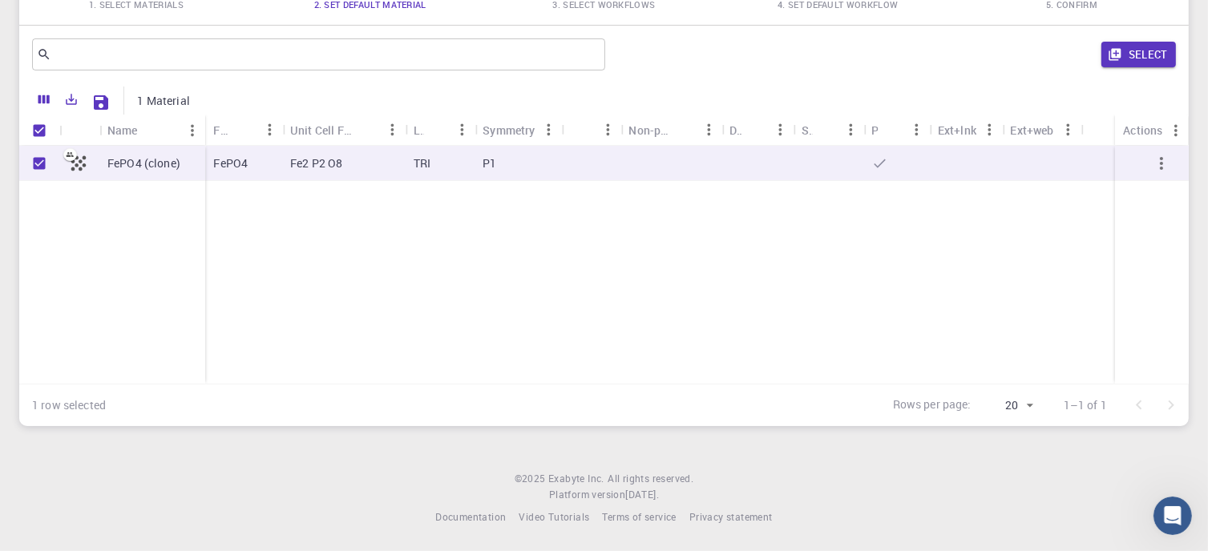
scroll to position [0, 0]
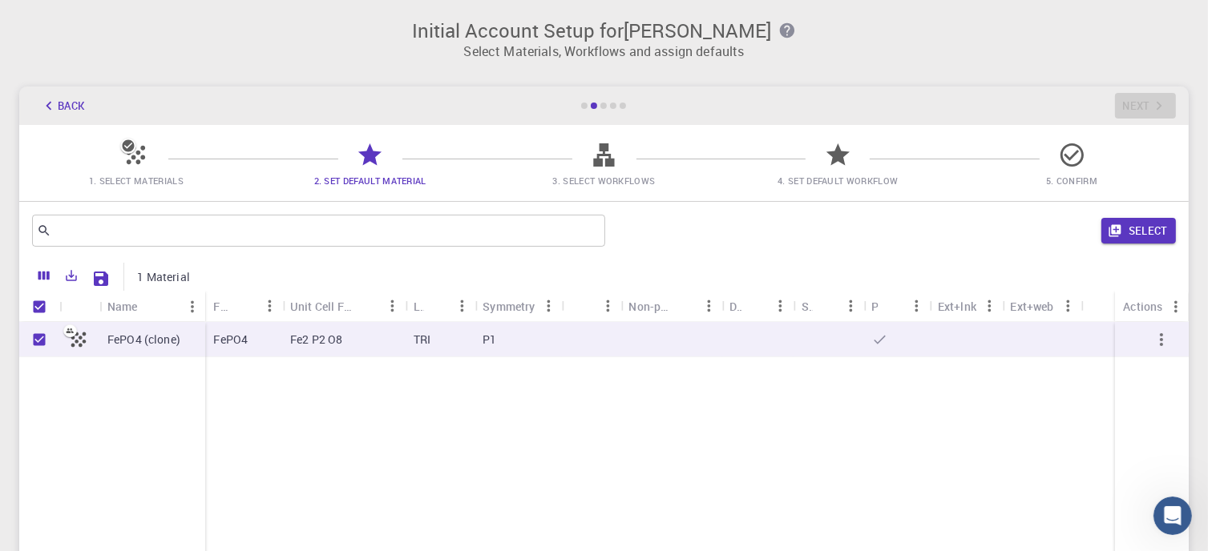
click at [596, 160] on icon at bounding box center [603, 154] width 21 height 23
click at [706, 48] on p "Select Materials, Workflows and assign defaults" at bounding box center [604, 51] width 1150 height 19
click at [778, 28] on icon "button" at bounding box center [787, 31] width 18 height 18
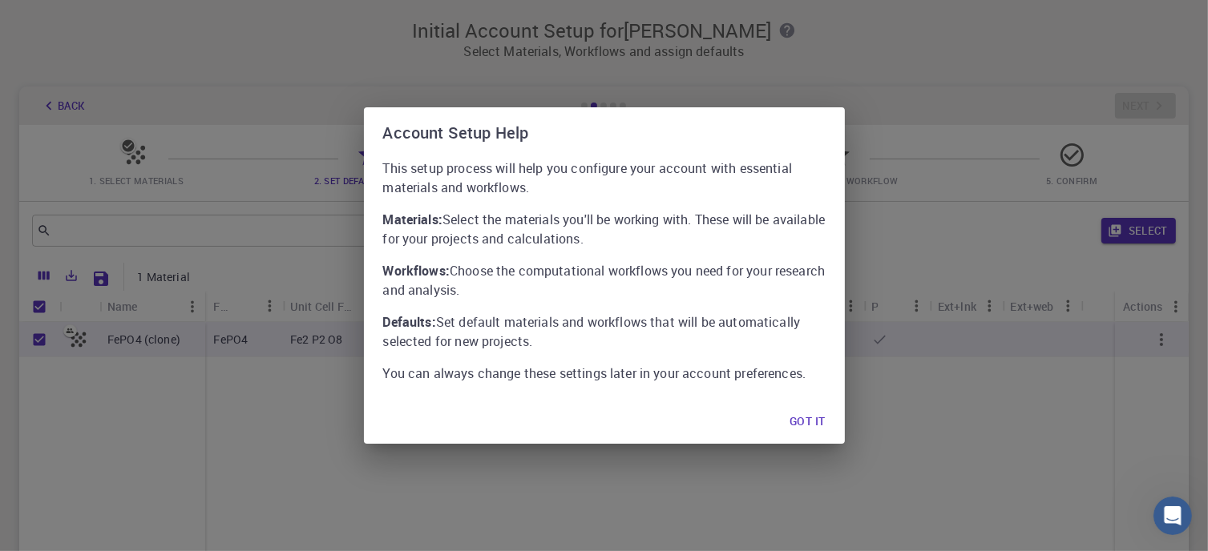
click at [805, 419] on button "Got it" at bounding box center [807, 422] width 61 height 32
